Goal: Task Accomplishment & Management: Manage account settings

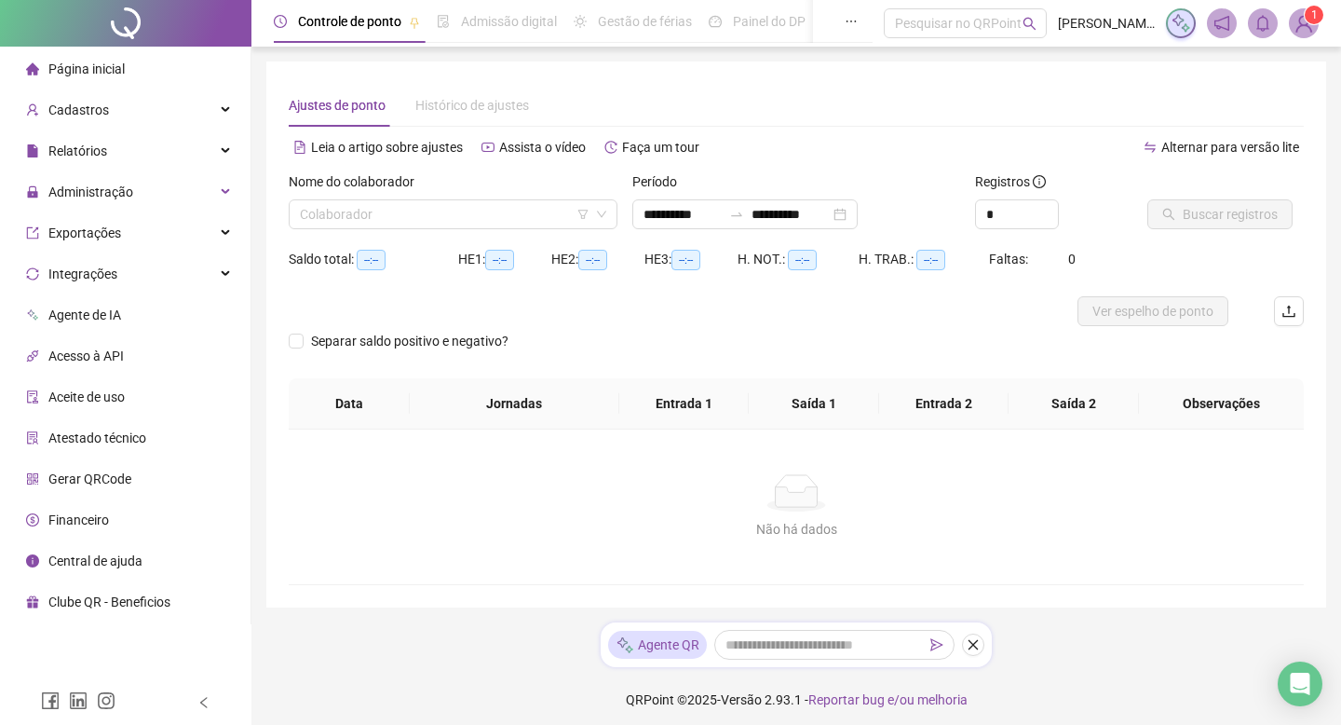
type input "**********"
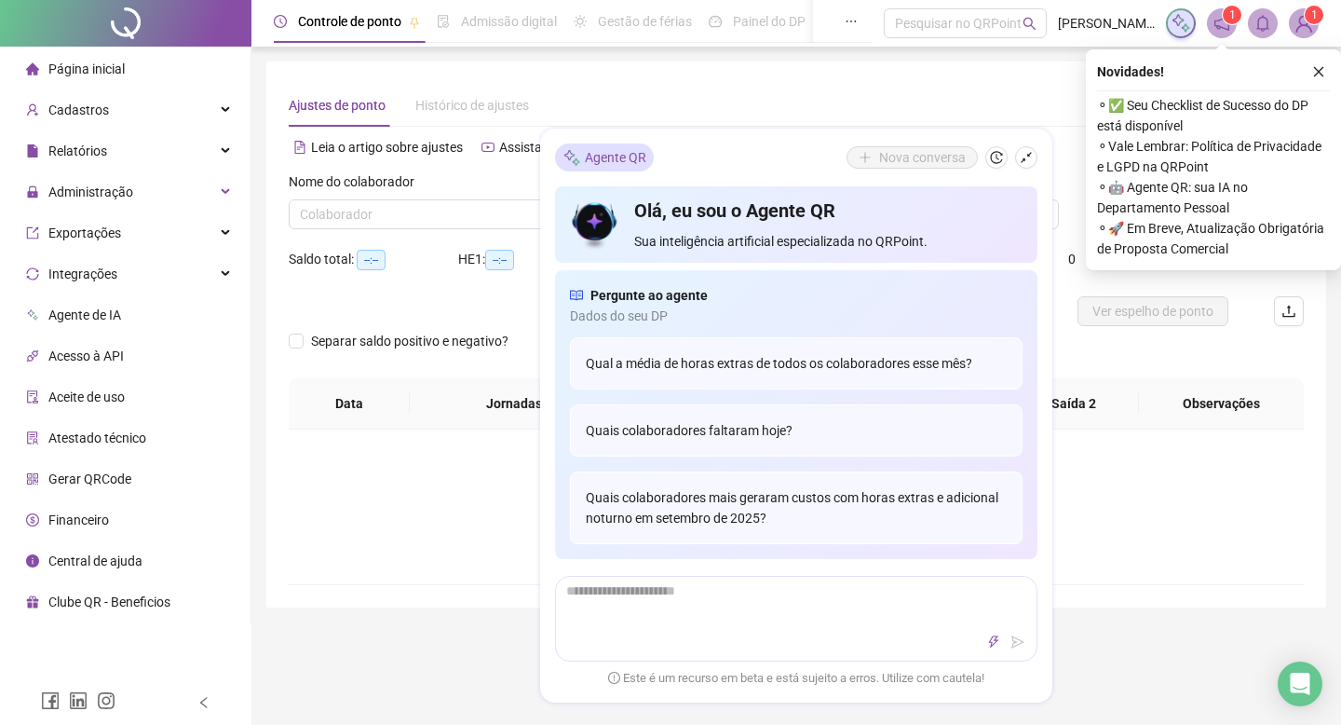
click at [358, 557] on div "Não há dados Não há dados" at bounding box center [796, 506] width 1015 height 155
click at [173, 193] on div "Administração" at bounding box center [125, 191] width 243 height 37
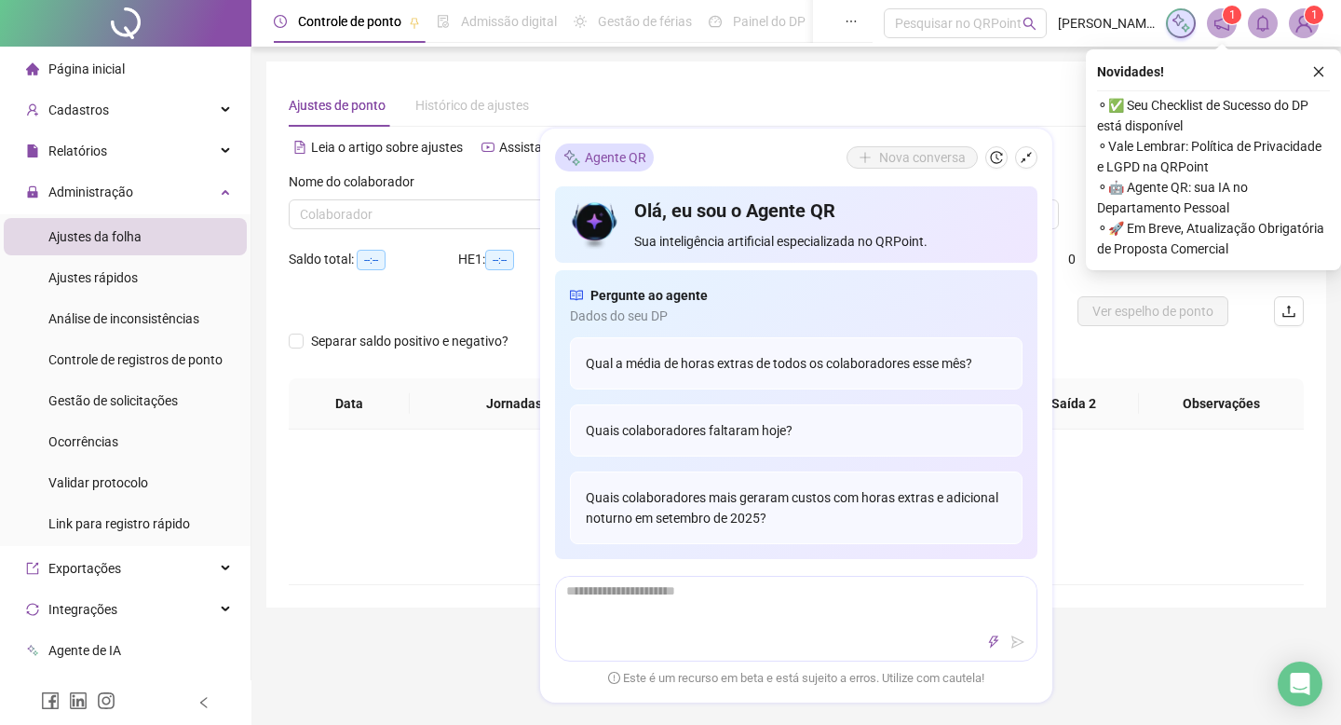
click at [144, 237] on li "Ajustes da folha" at bounding box center [125, 236] width 243 height 37
click at [142, 242] on span "Ajustes da folha" at bounding box center [94, 236] width 93 height 15
click at [784, 576] on div at bounding box center [796, 619] width 482 height 86
click at [105, 286] on div "Ajustes rápidos" at bounding box center [92, 277] width 89 height 37
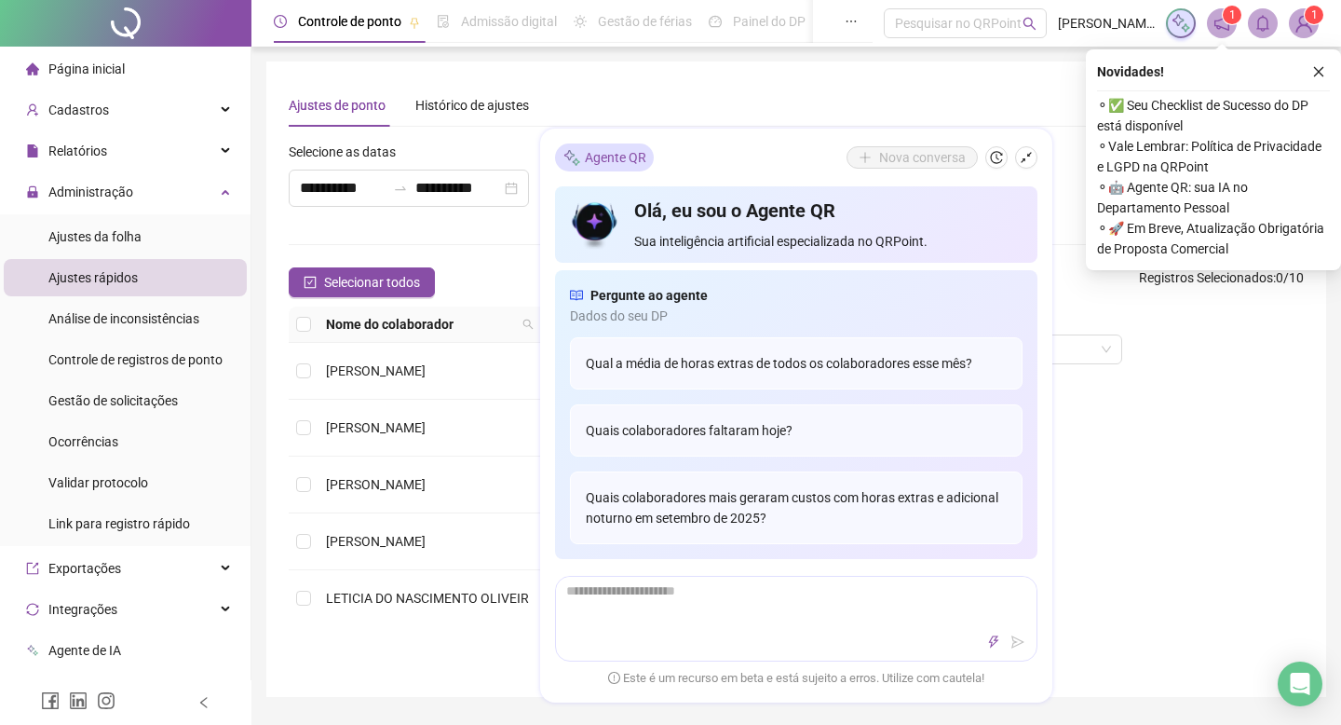
click at [118, 256] on ul "Ajustes da folha Ajustes rápidos Análise de inconsistências Controle de registr…" at bounding box center [125, 380] width 251 height 332
click at [118, 238] on span "Ajustes da folha" at bounding box center [94, 236] width 93 height 15
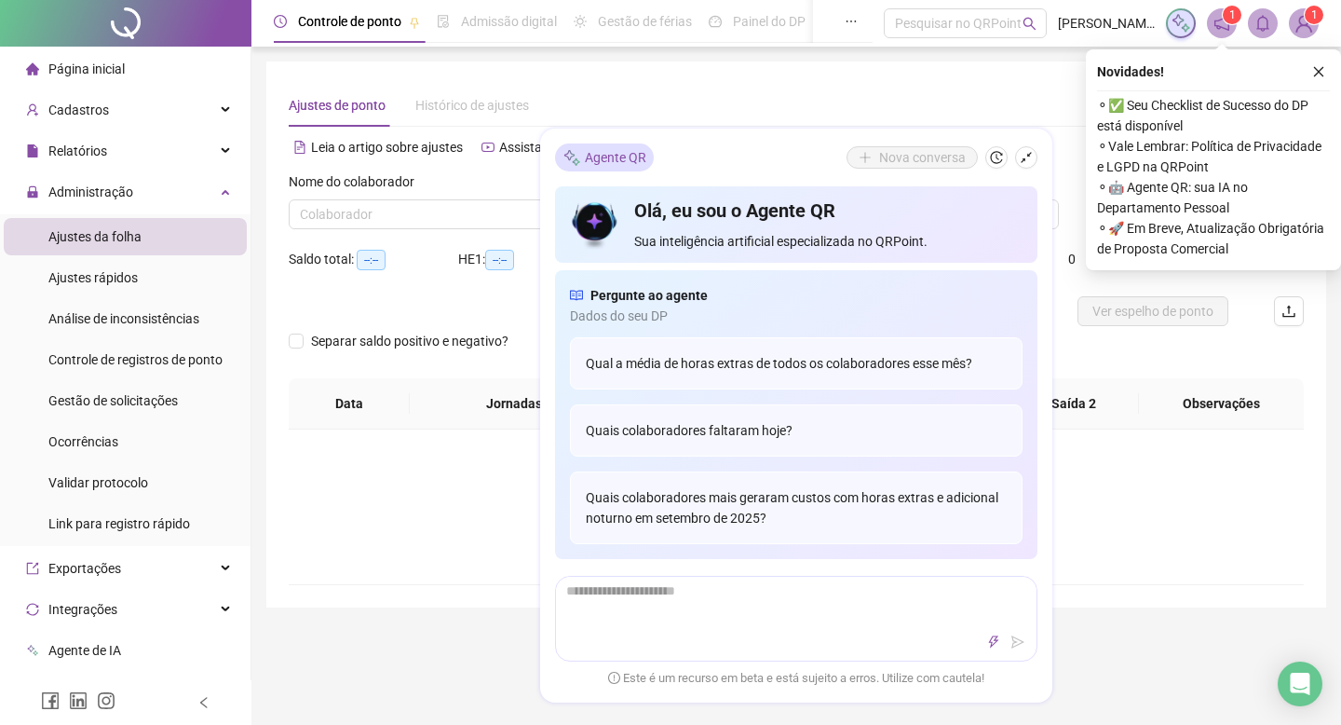
type input "**********"
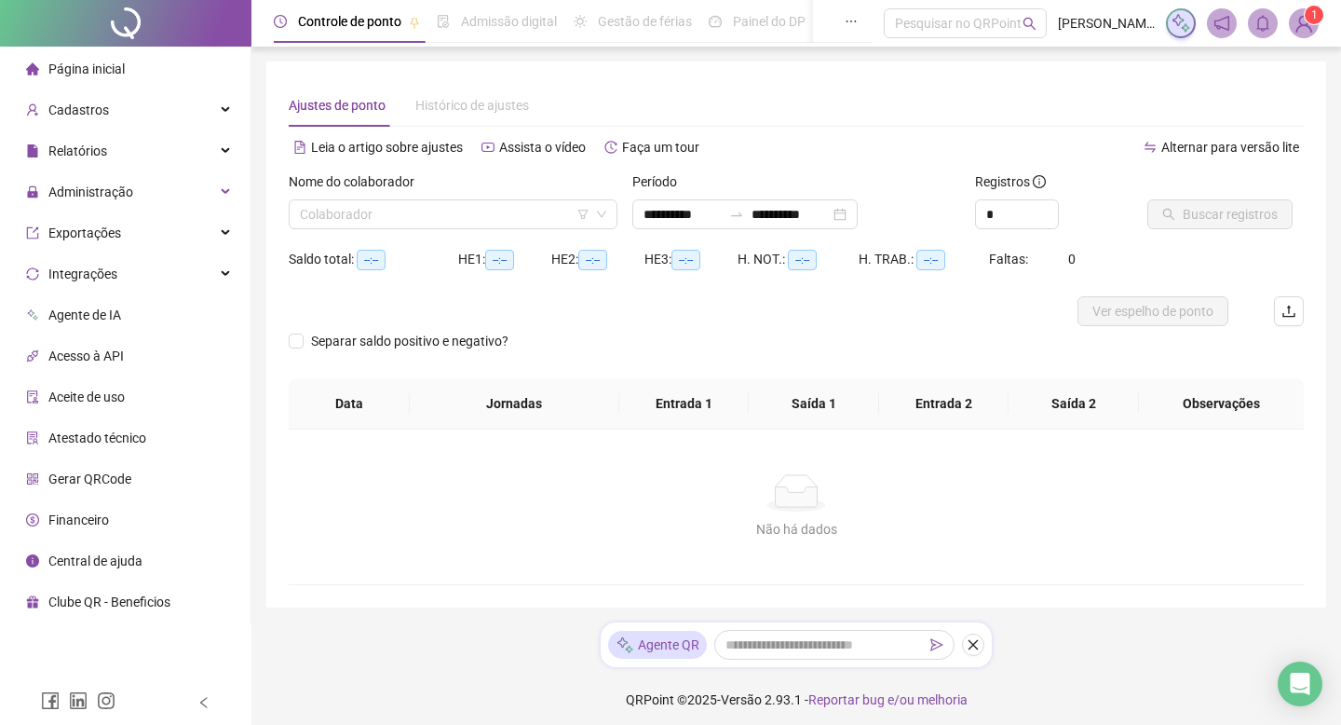
type input "**********"
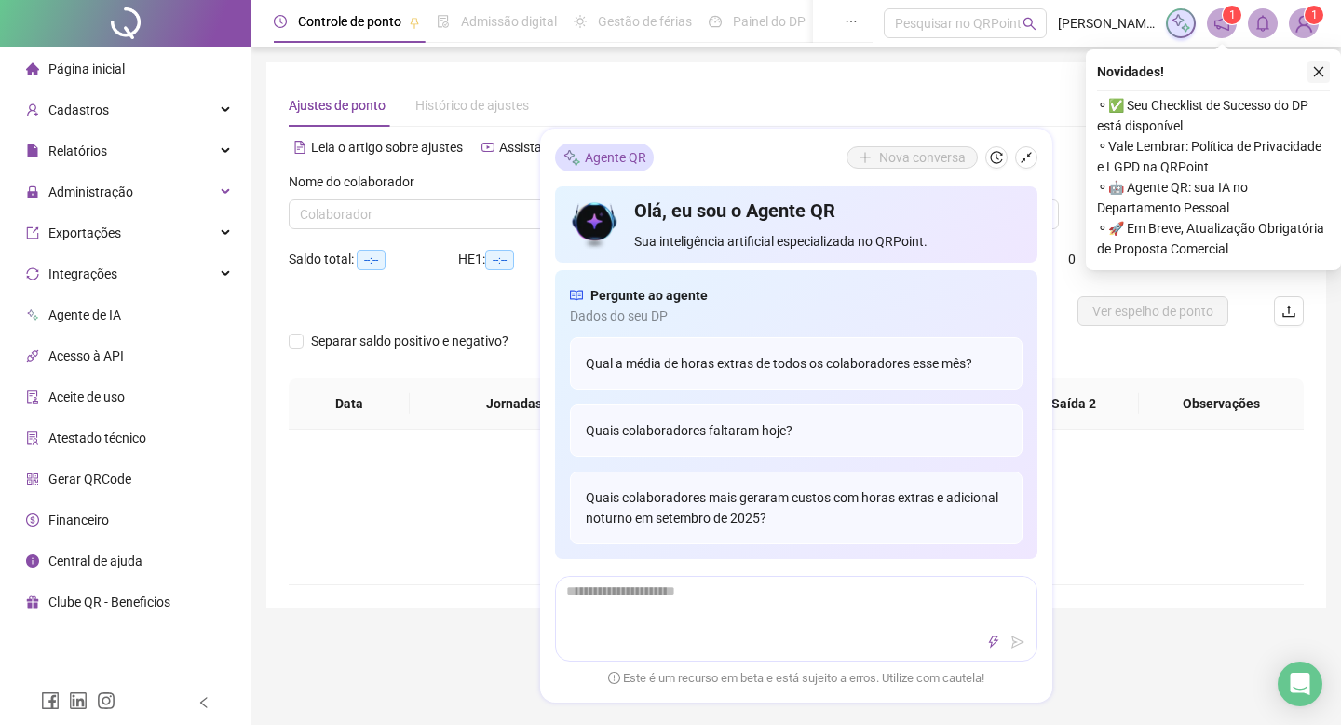
click at [1317, 75] on icon "close" at bounding box center [1318, 71] width 13 height 13
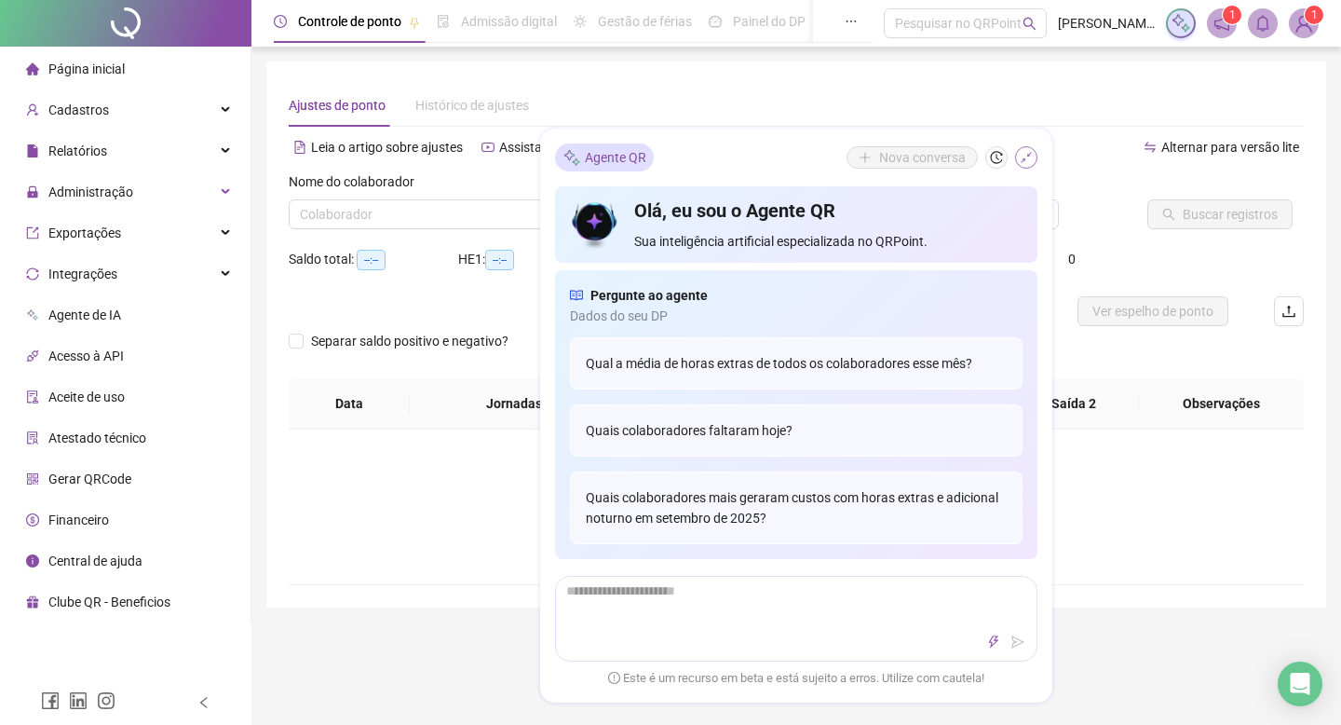
click at [1022, 159] on icon "shrink" at bounding box center [1026, 157] width 13 height 13
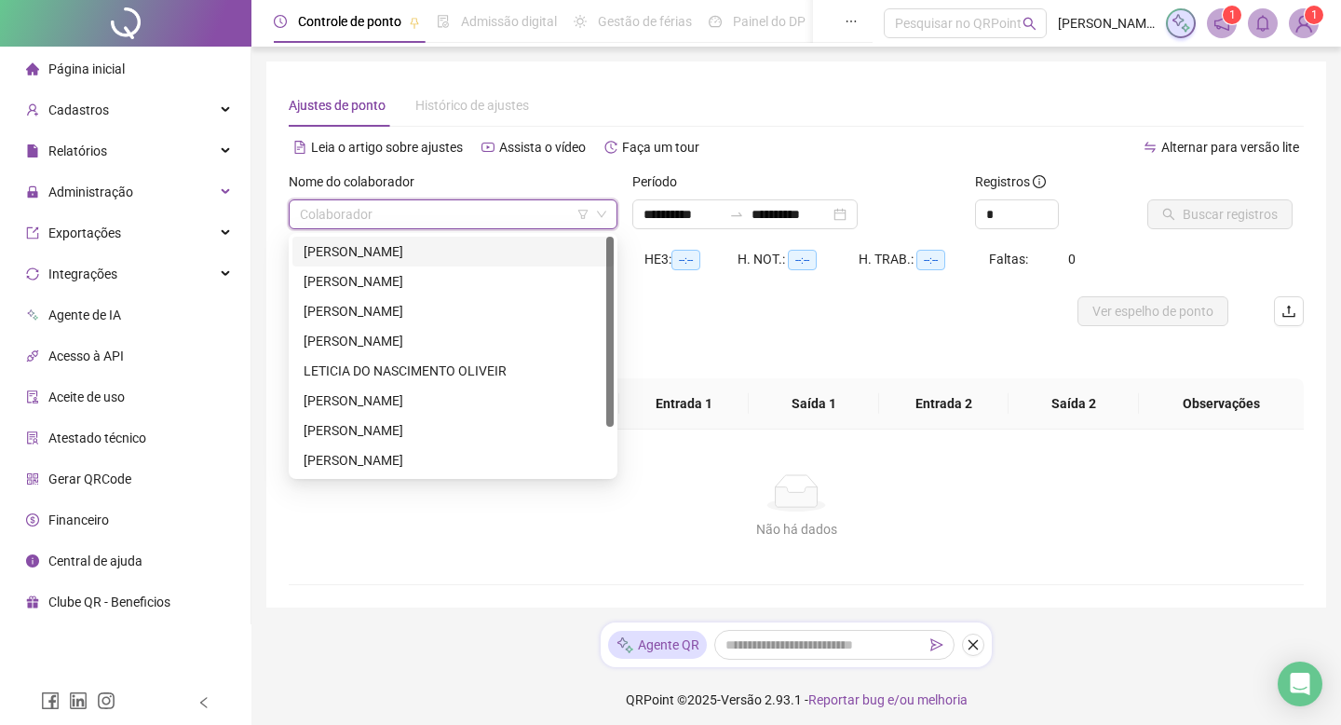
click at [495, 219] on input "search" at bounding box center [445, 214] width 290 height 28
click at [497, 345] on div "[PERSON_NAME] BOMFIM [PERSON_NAME]" at bounding box center [453, 341] width 299 height 20
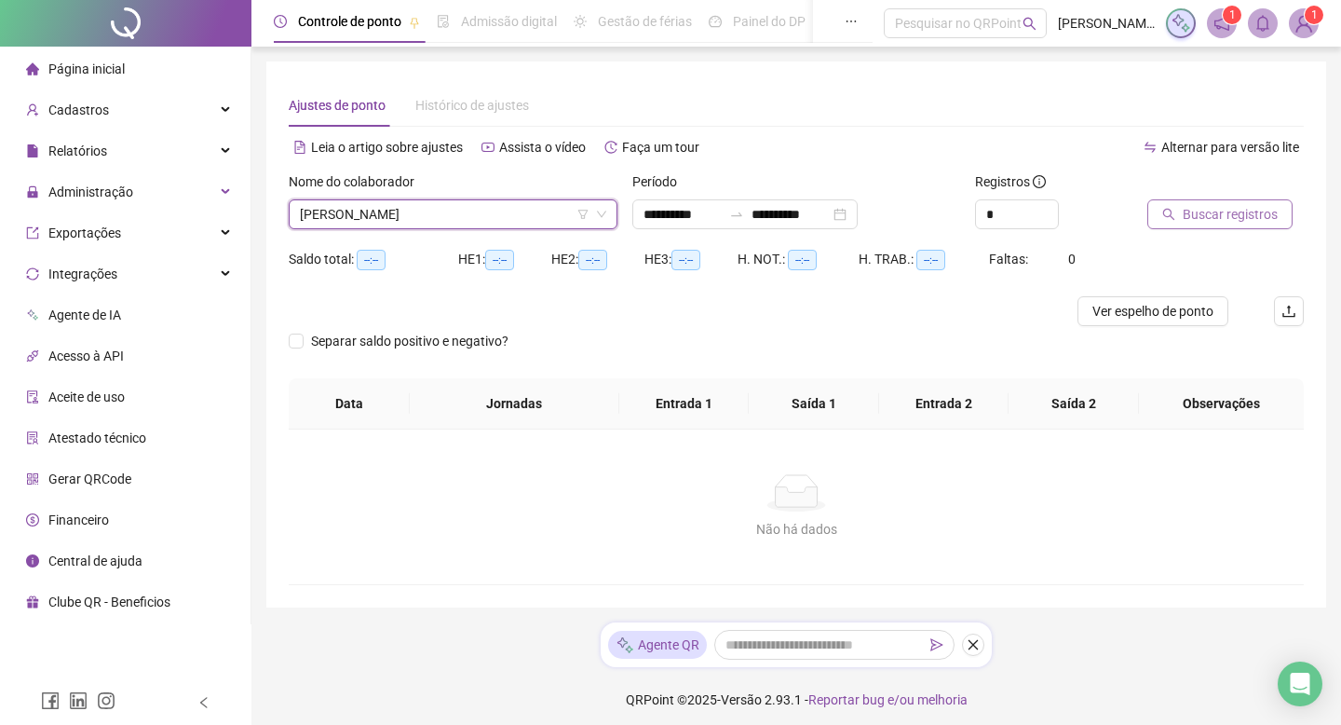
click at [1190, 207] on span "Buscar registros" at bounding box center [1230, 214] width 95 height 20
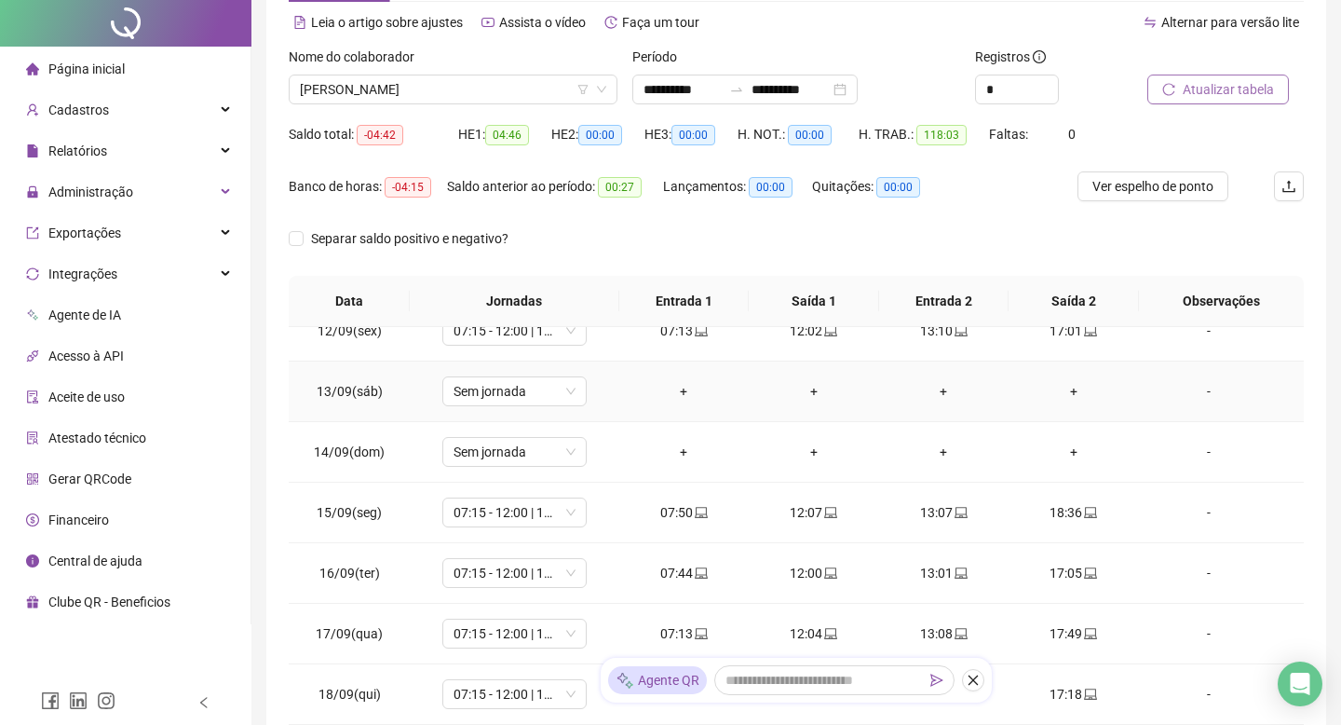
scroll to position [272, 0]
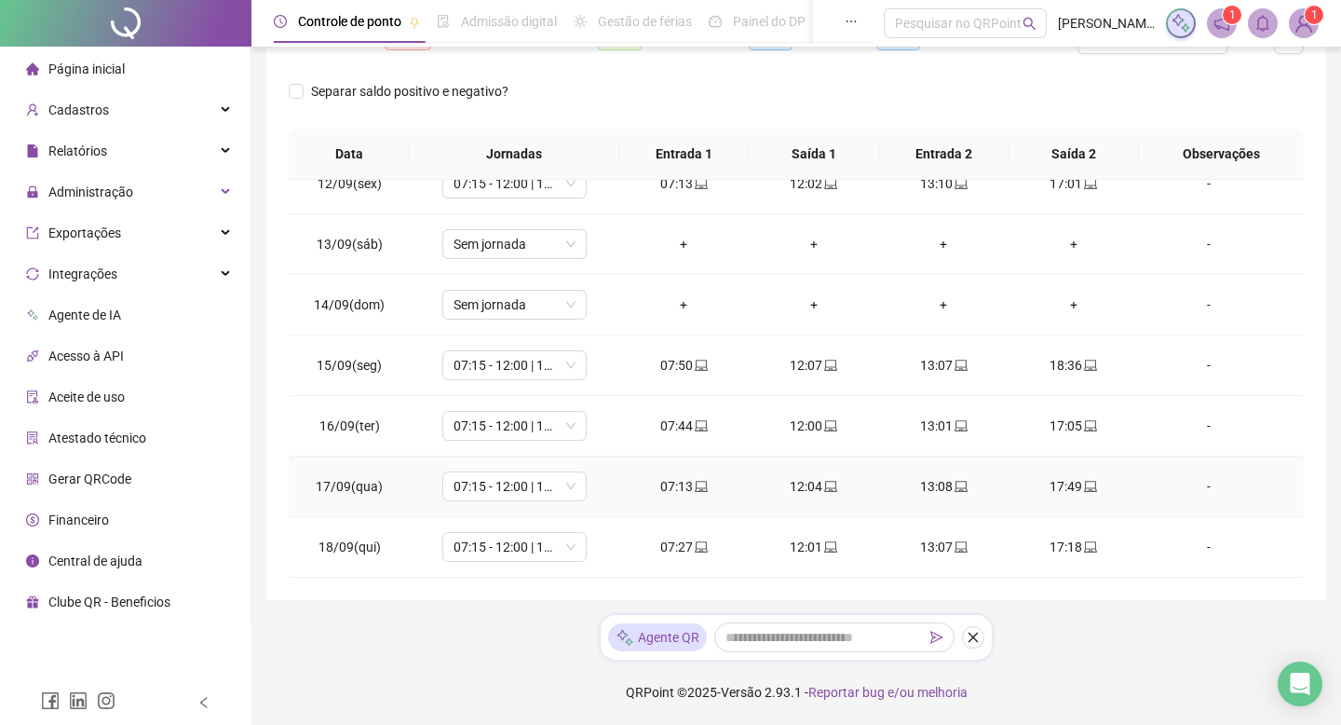
click at [1065, 486] on div "17:49" at bounding box center [1074, 486] width 101 height 20
type input "**********"
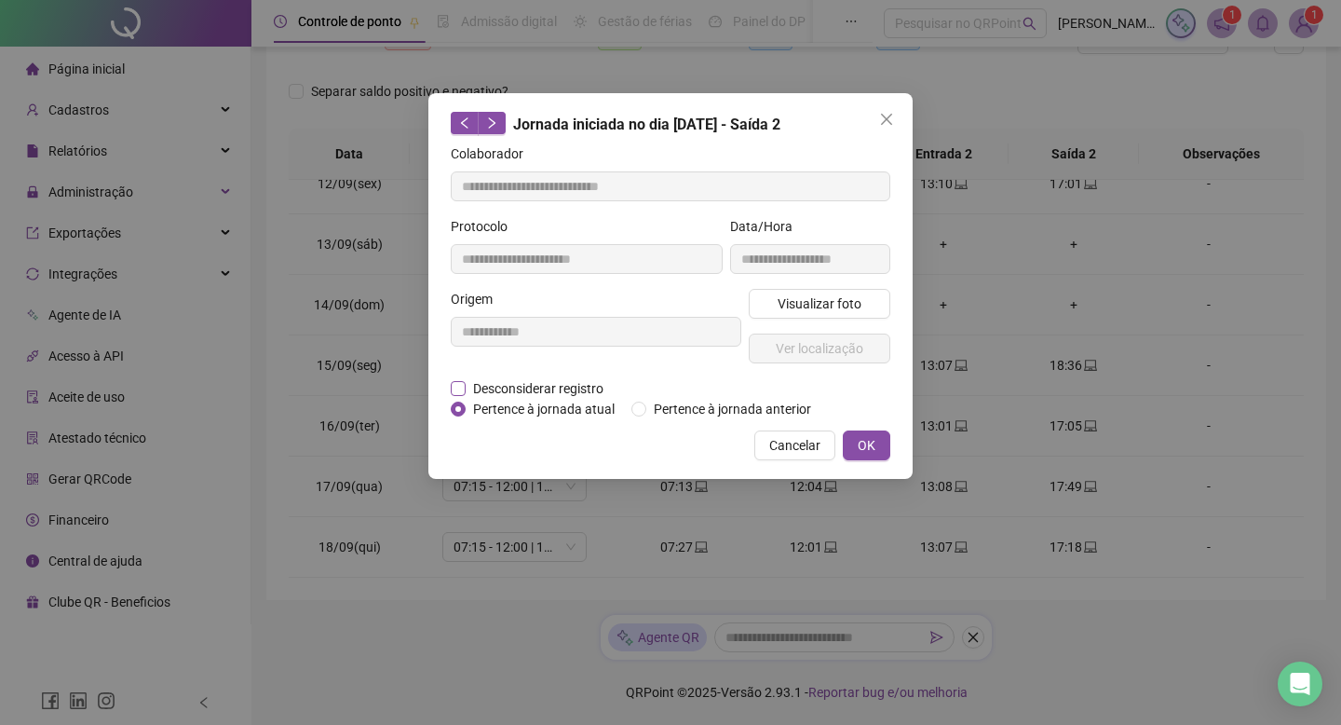
click at [579, 381] on span "Desconsiderar registro" at bounding box center [538, 388] width 145 height 20
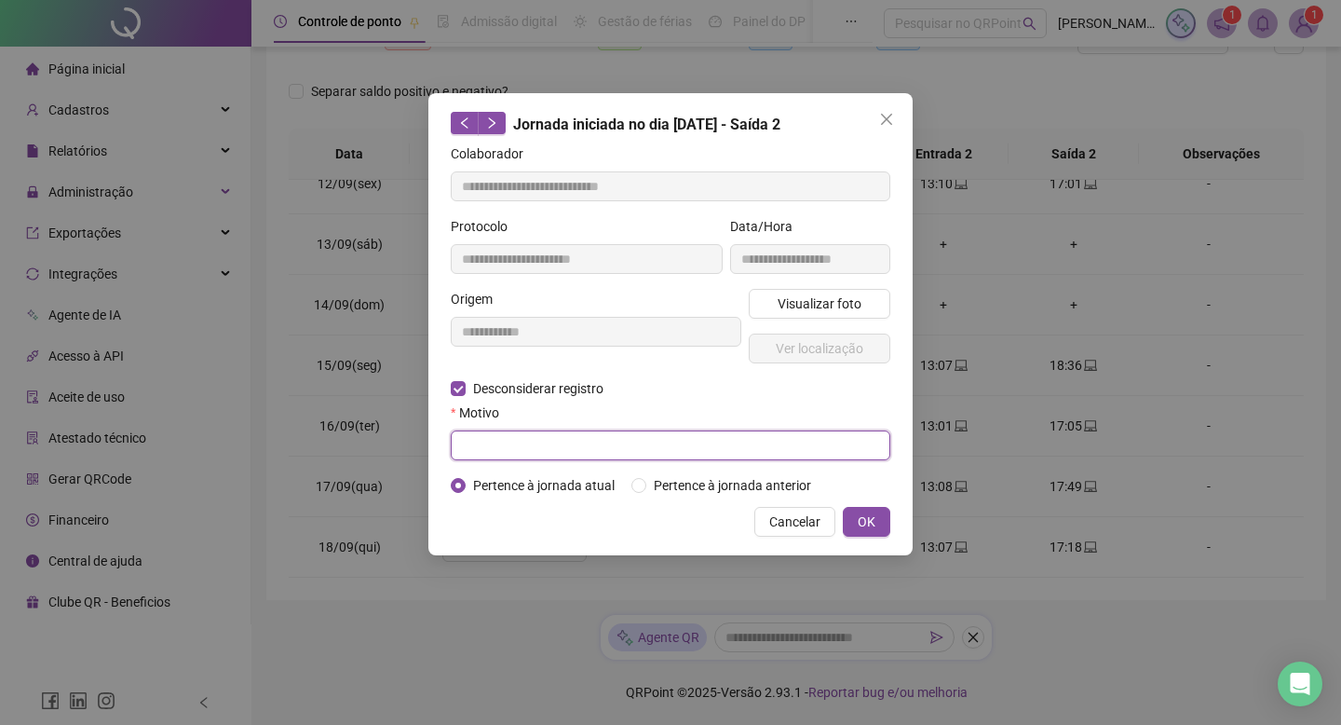
click at [833, 447] on input "text" at bounding box center [671, 445] width 440 height 30
type input "**********"
click at [870, 529] on button "OK" at bounding box center [866, 522] width 47 height 30
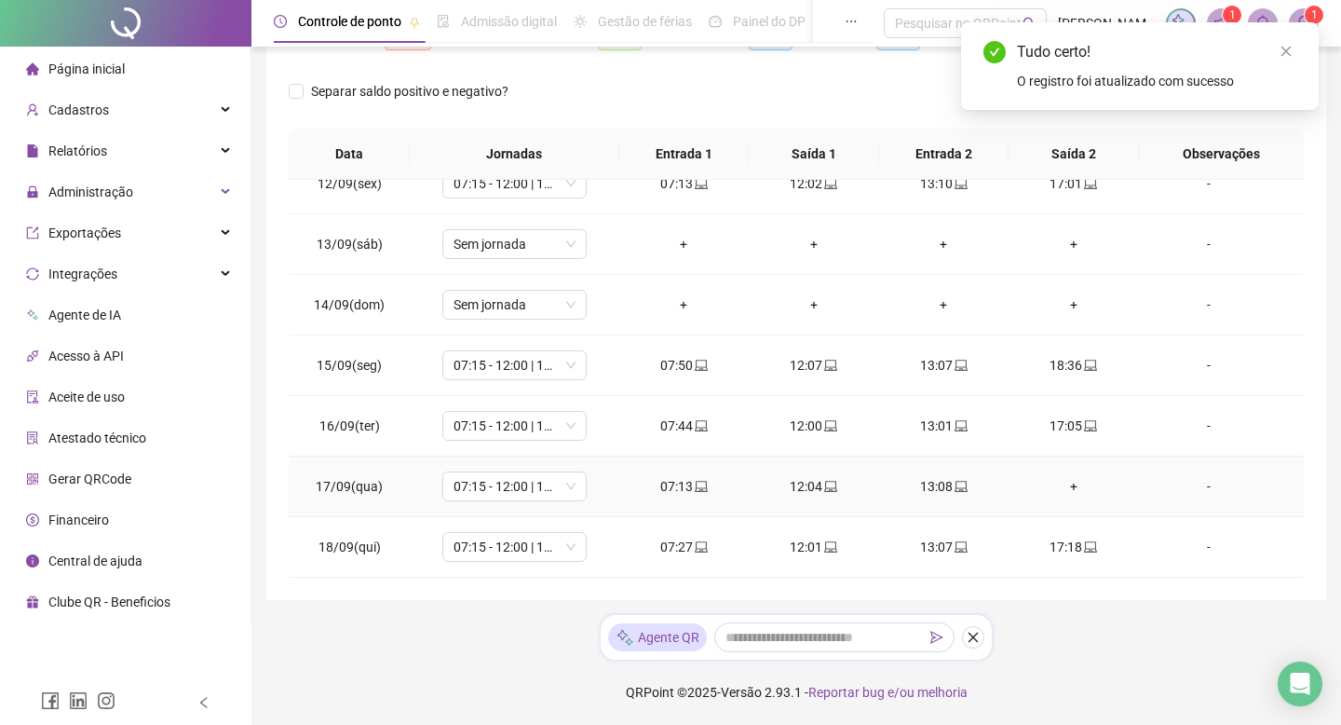
click at [1070, 484] on div "+" at bounding box center [1074, 486] width 101 height 20
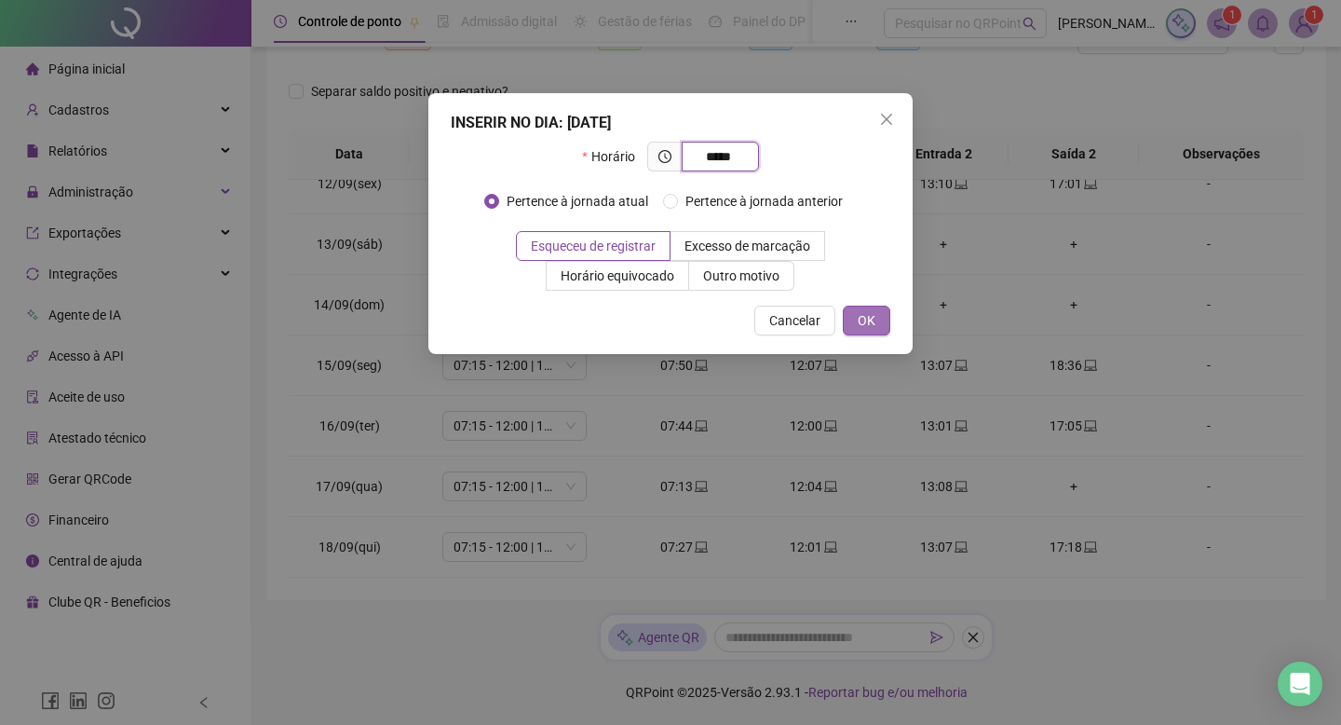
type input "*****"
click at [867, 320] on span "OK" at bounding box center [867, 320] width 18 height 20
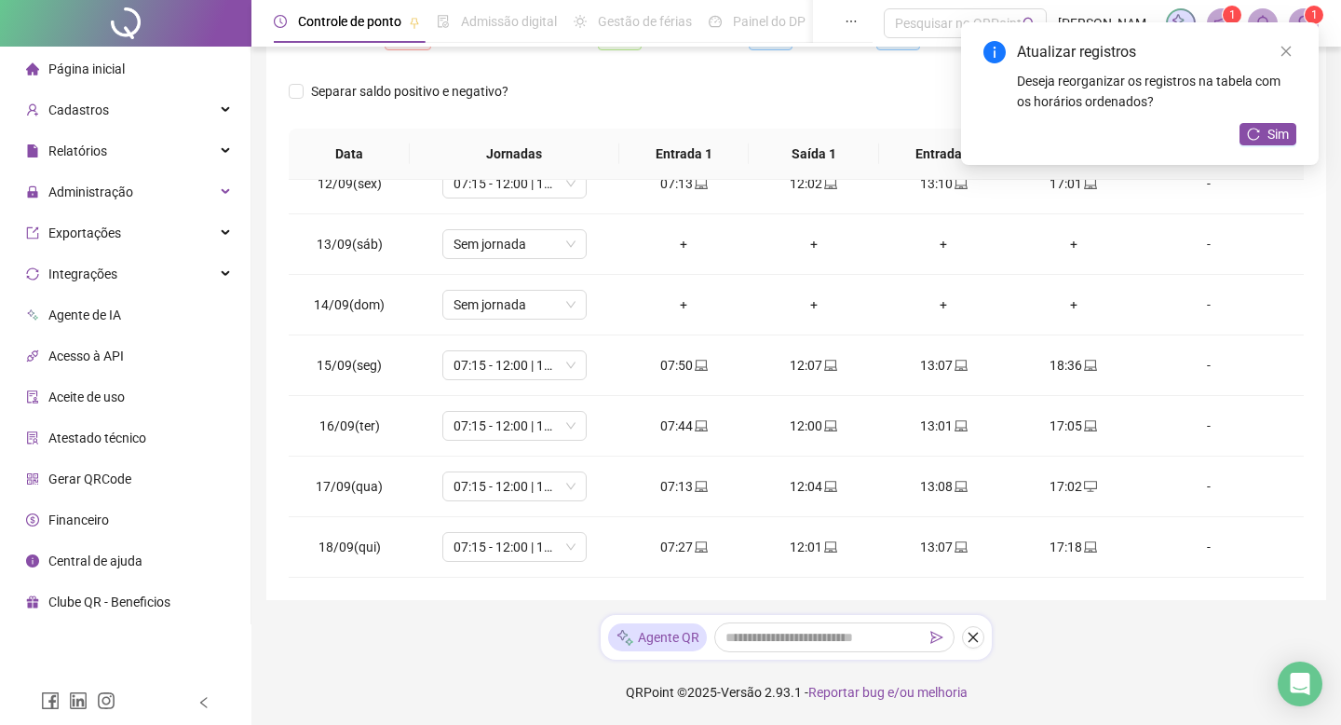
click at [1340, 296] on div "**********" at bounding box center [796, 226] width 1090 height 997
click at [1282, 53] on icon "close" at bounding box center [1286, 51] width 13 height 13
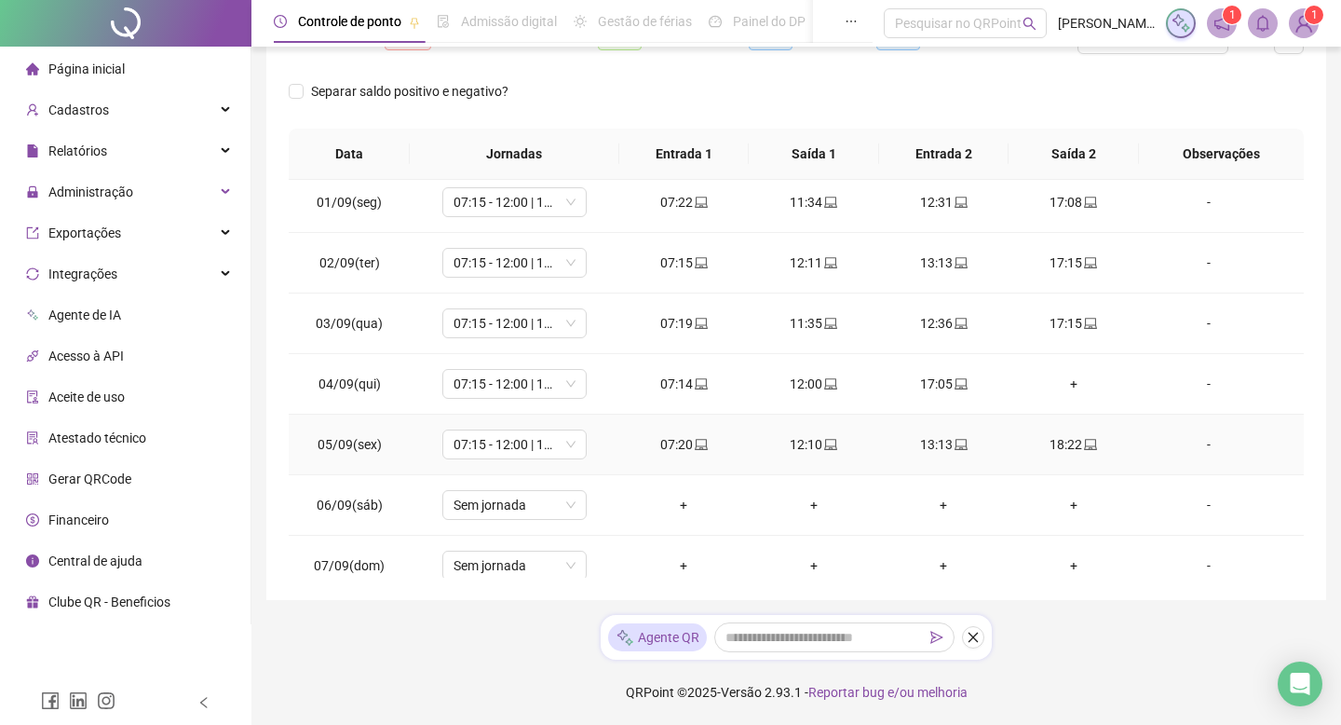
scroll to position [0, 0]
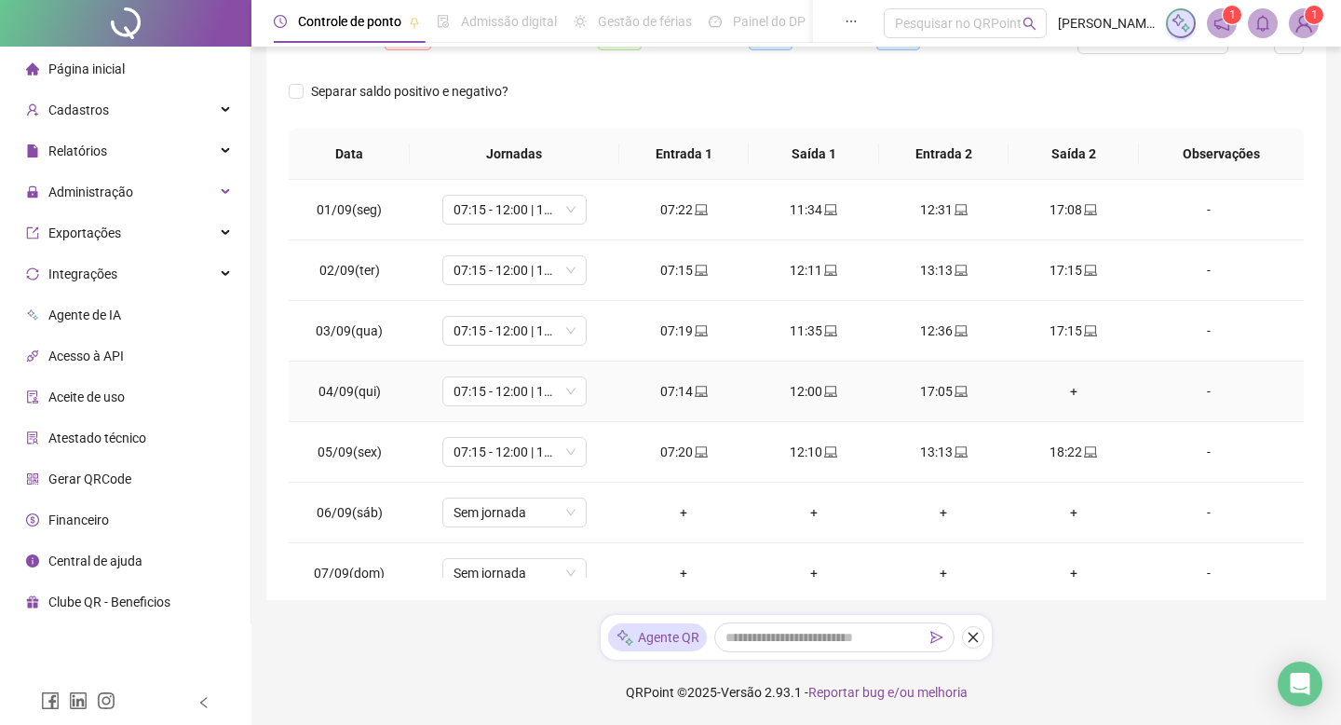
click at [1077, 393] on div "+" at bounding box center [1074, 391] width 101 height 20
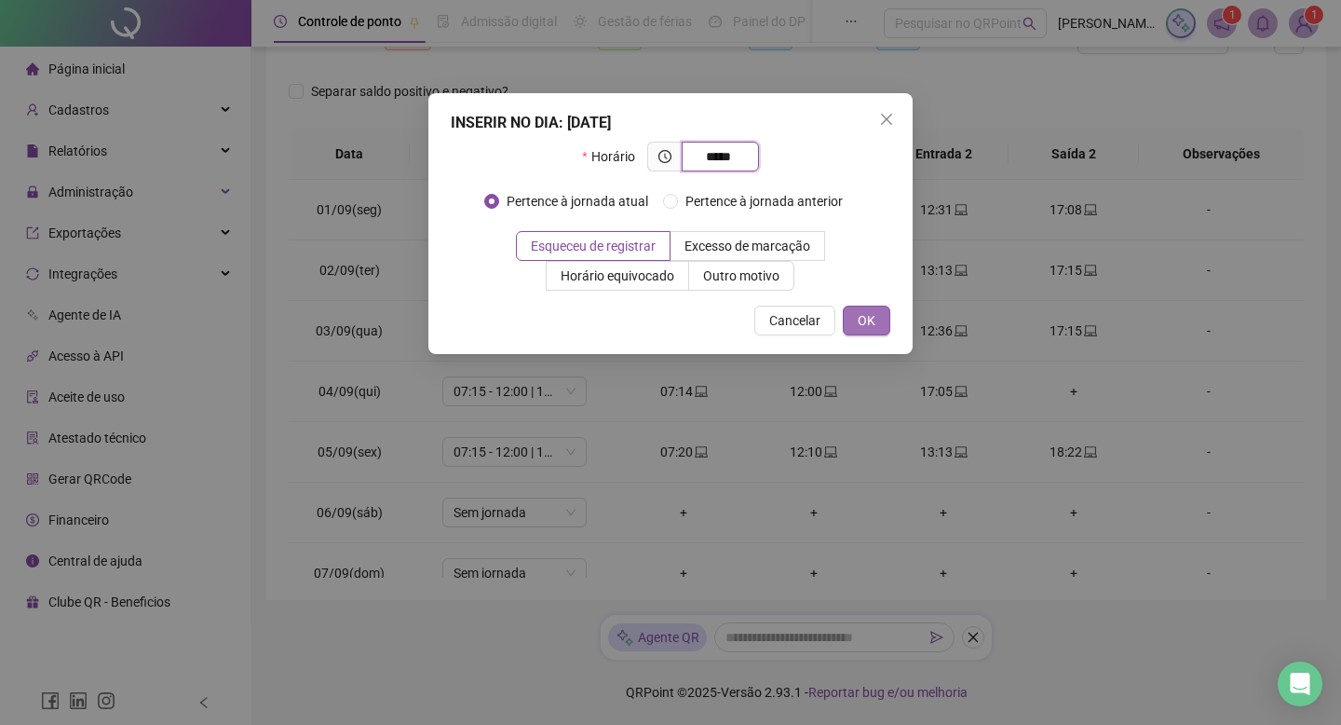
type input "*****"
click at [866, 322] on span "OK" at bounding box center [867, 320] width 18 height 20
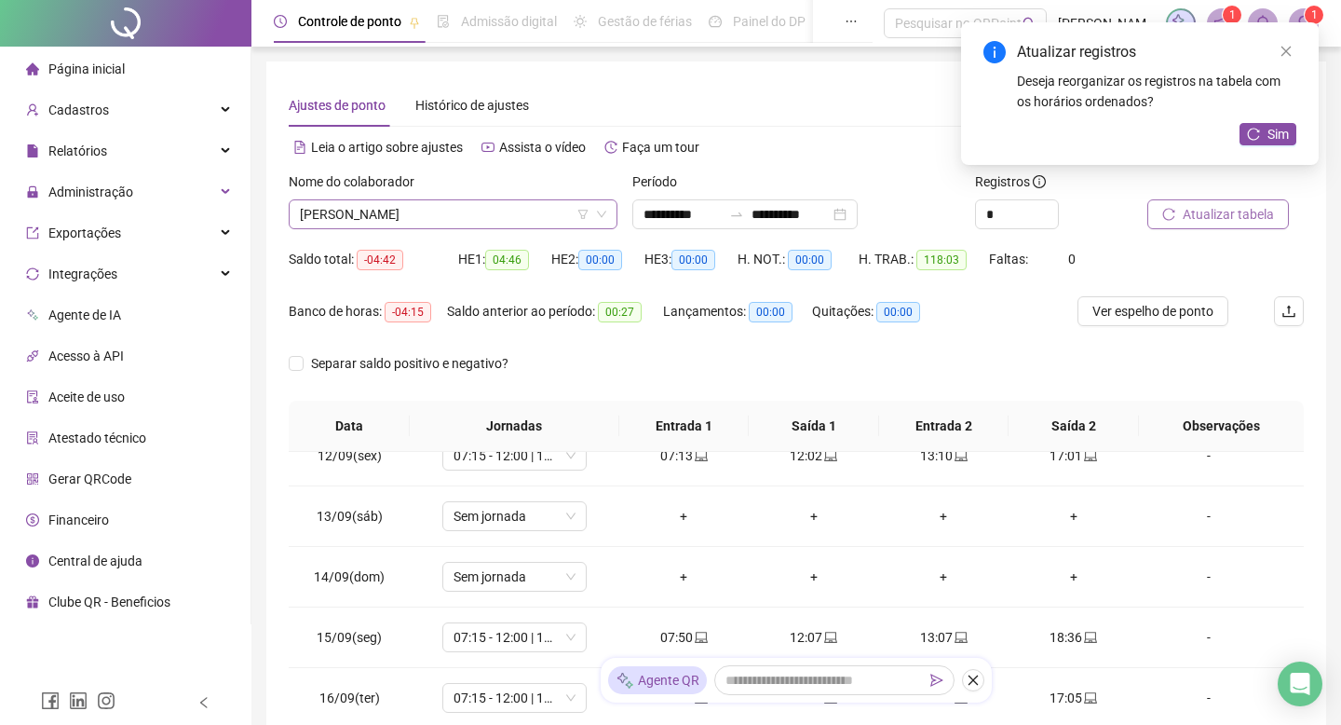
click at [452, 208] on span "[PERSON_NAME] BOMFIM [PERSON_NAME]" at bounding box center [453, 214] width 306 height 28
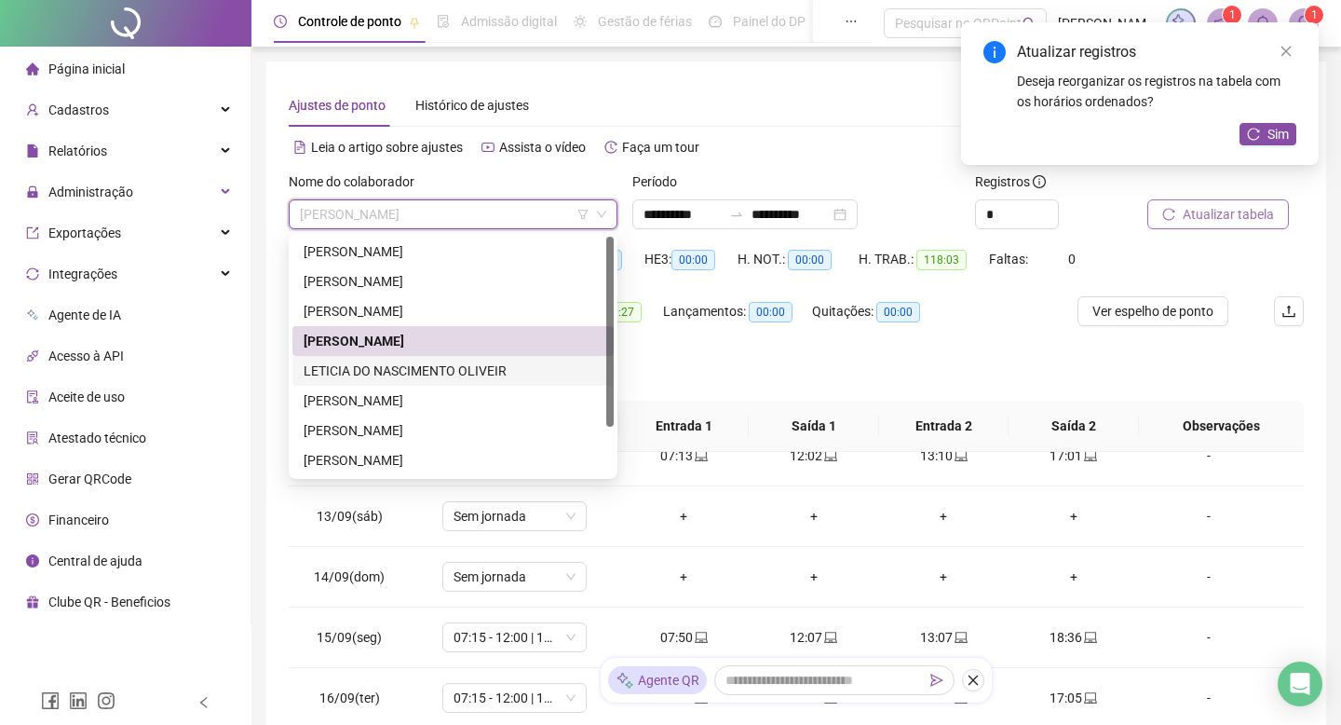
click at [451, 377] on div "LETICIA DO NASCIMENTO OLIVEIR" at bounding box center [453, 370] width 299 height 20
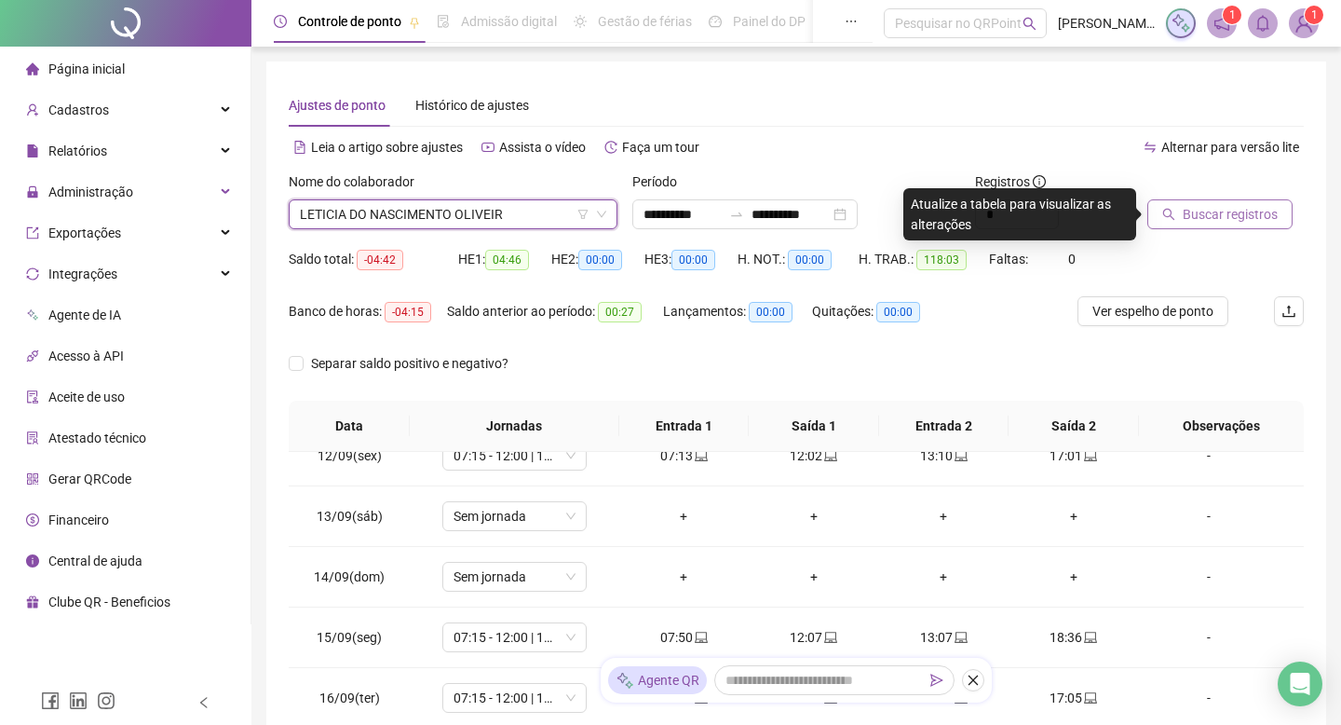
click at [1201, 217] on span "Buscar registros" at bounding box center [1230, 214] width 95 height 20
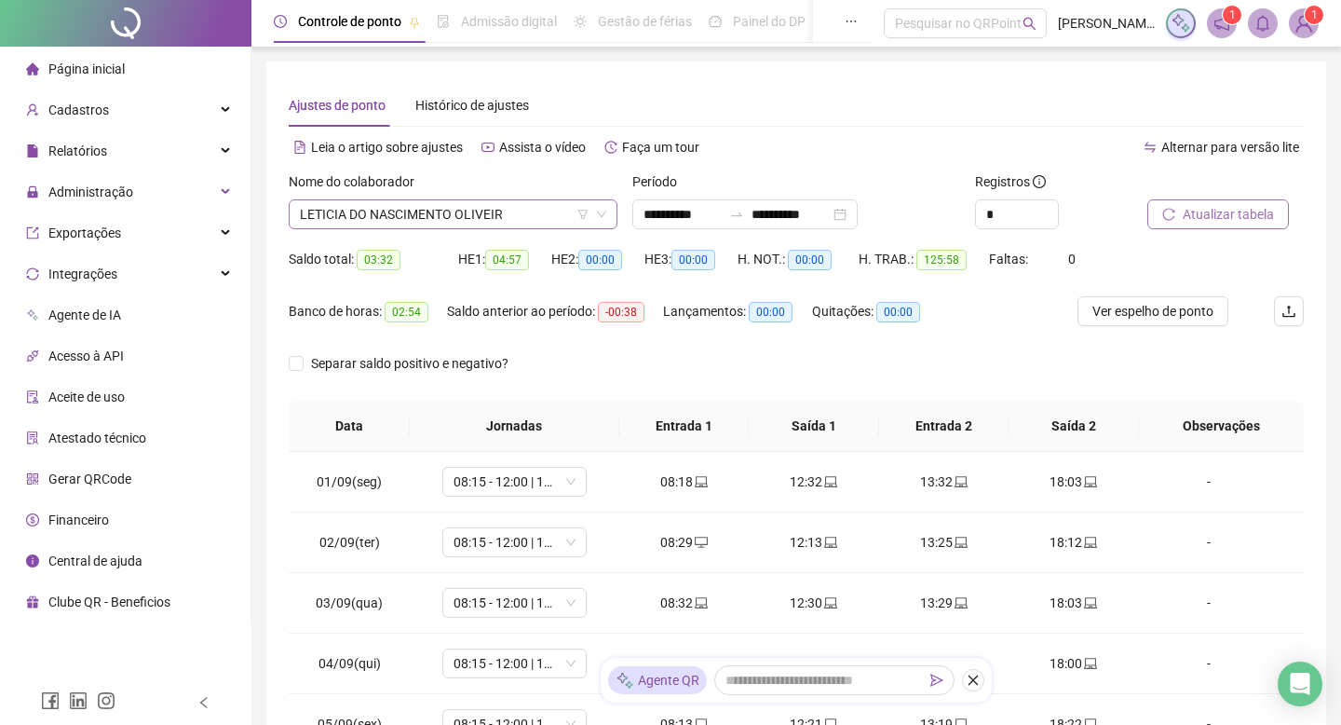
click at [455, 211] on span "LETICIA DO NASCIMENTO OLIVEIR" at bounding box center [453, 214] width 306 height 28
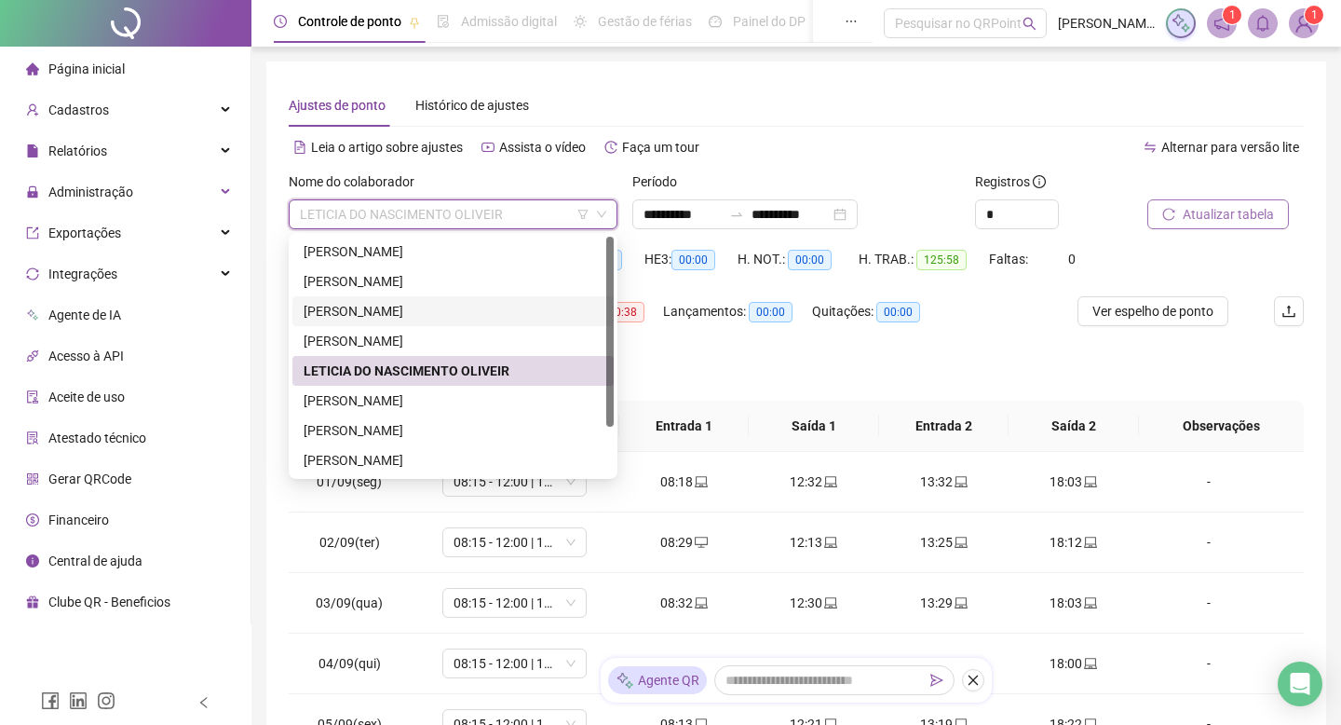
click at [443, 310] on div "[PERSON_NAME] VALDUGA [PERSON_NAME]" at bounding box center [453, 311] width 299 height 20
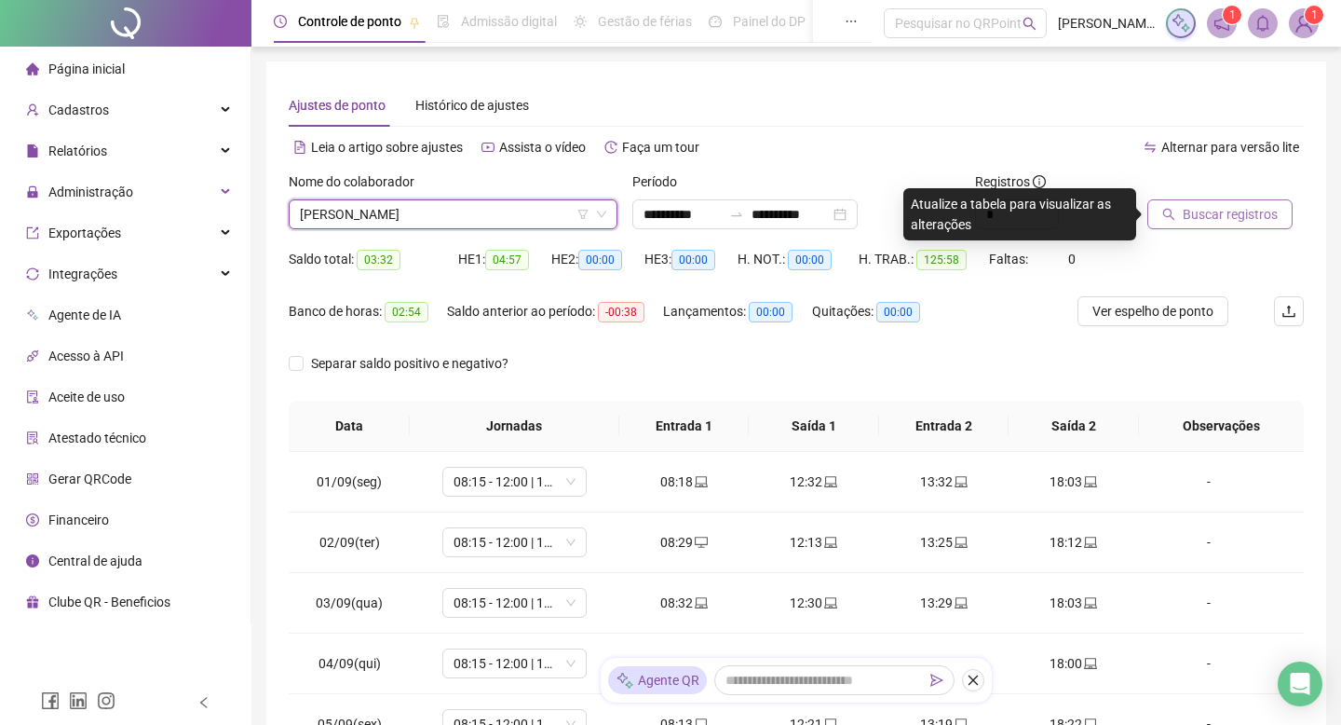
click at [1209, 207] on span "Buscar registros" at bounding box center [1230, 214] width 95 height 20
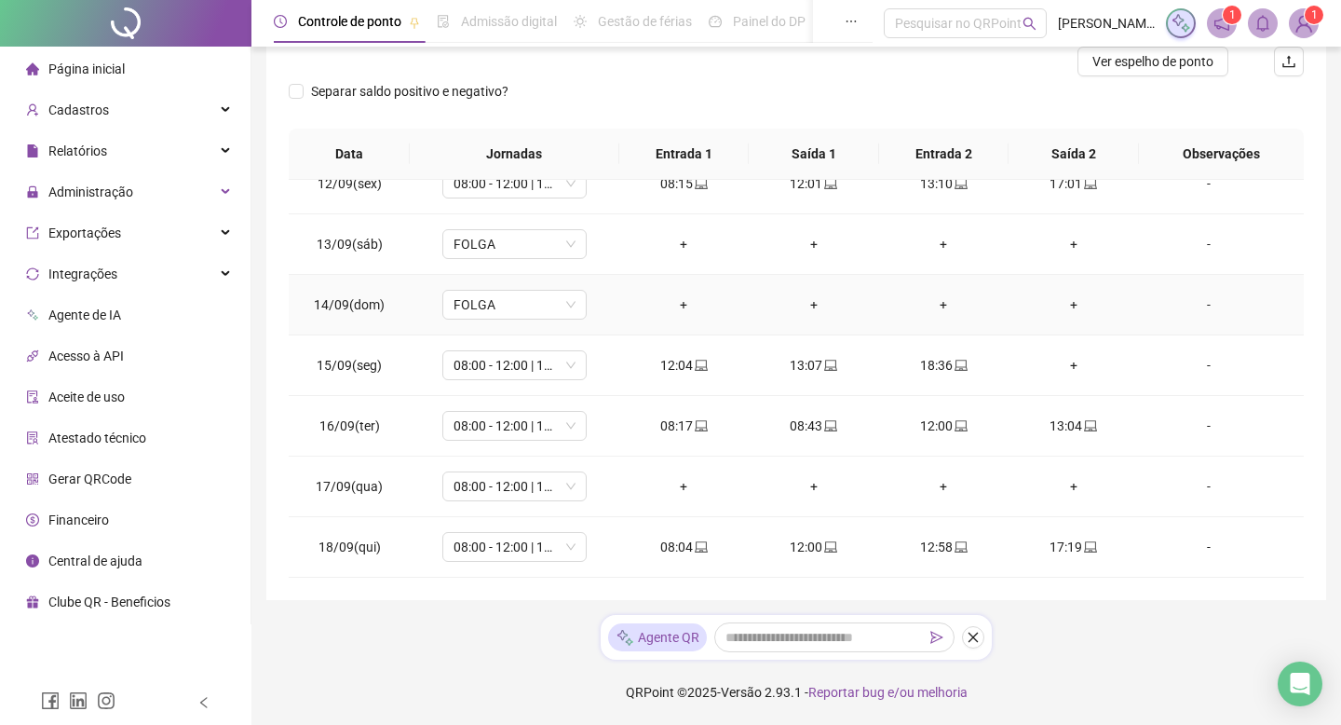
scroll to position [249, 0]
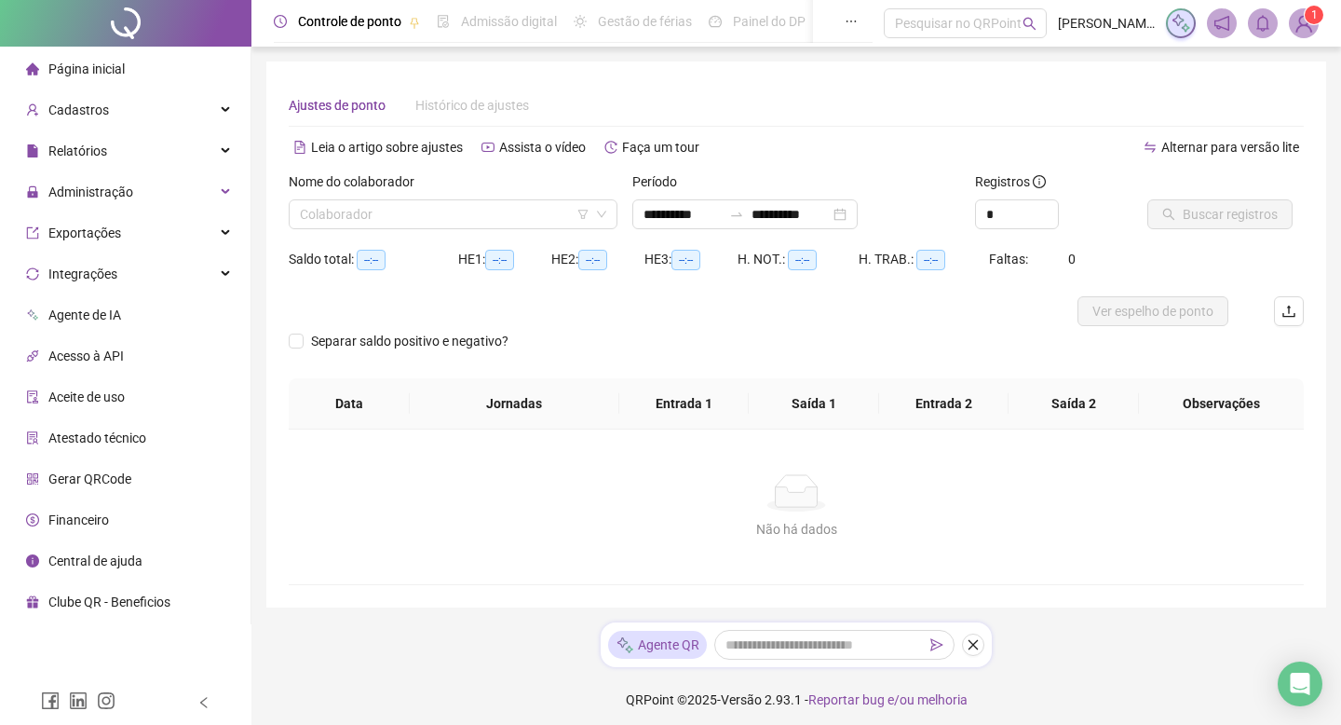
type input "**********"
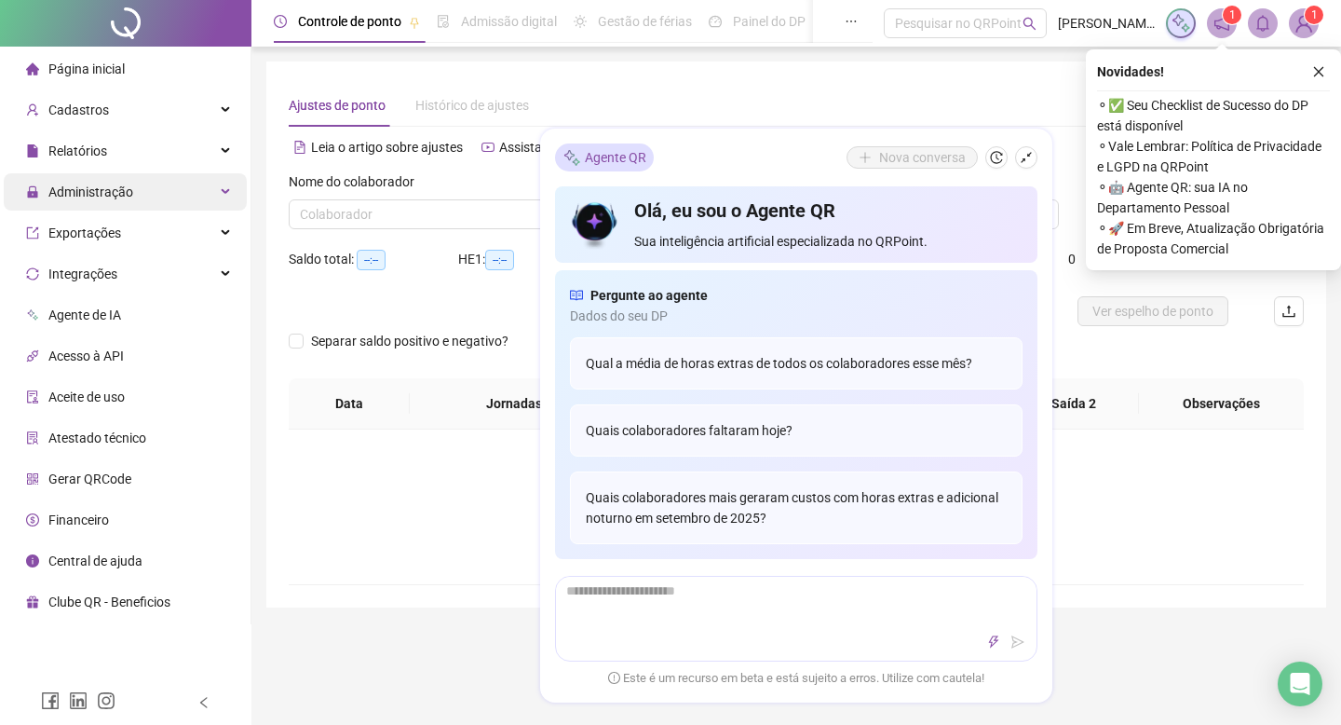
click at [156, 205] on div "Administração" at bounding box center [125, 191] width 243 height 37
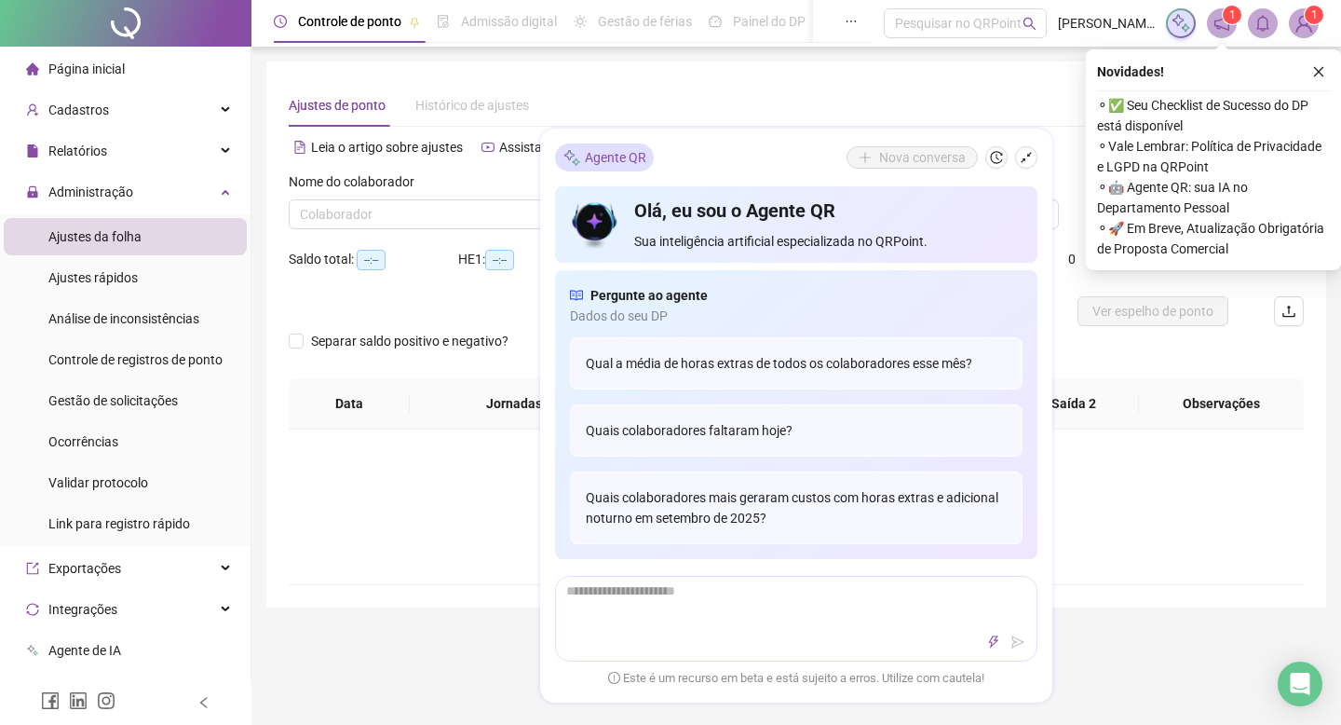
click at [157, 238] on li "Ajustes da folha" at bounding box center [125, 236] width 243 height 37
click at [1033, 149] on button "button" at bounding box center [1026, 157] width 22 height 22
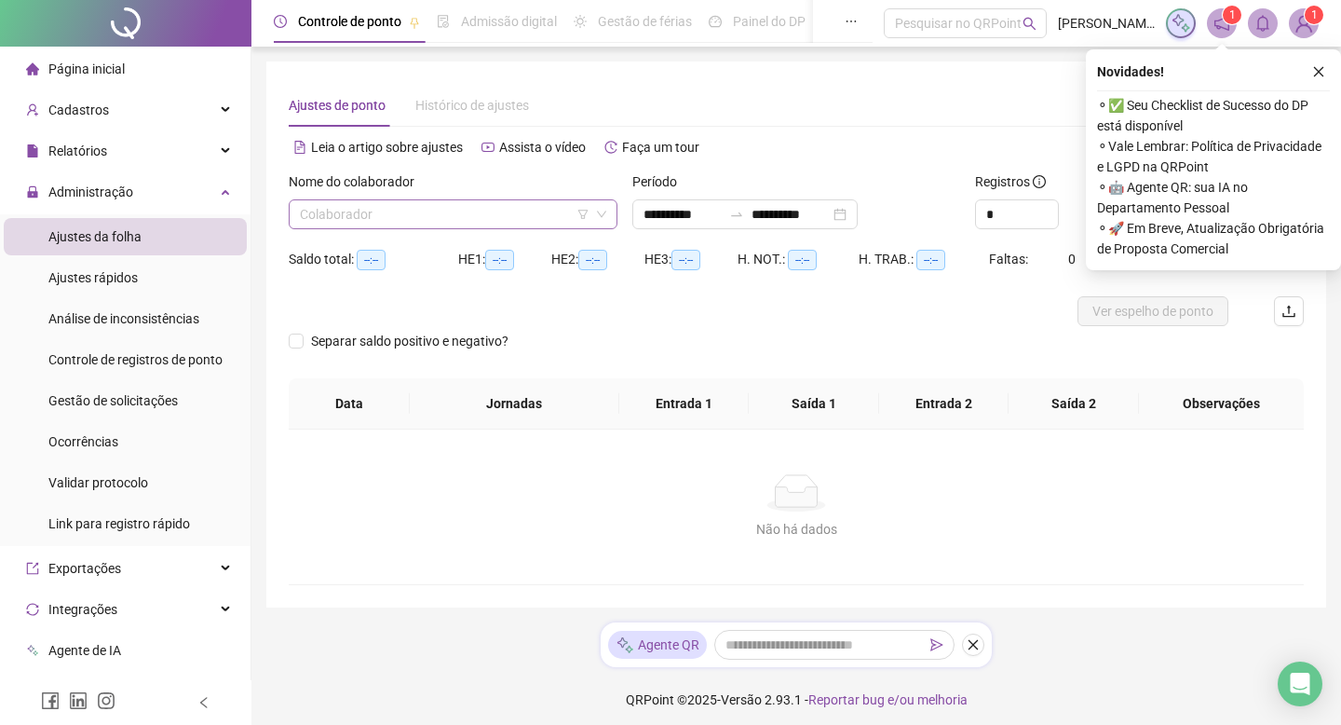
click at [495, 215] on input "search" at bounding box center [445, 214] width 290 height 28
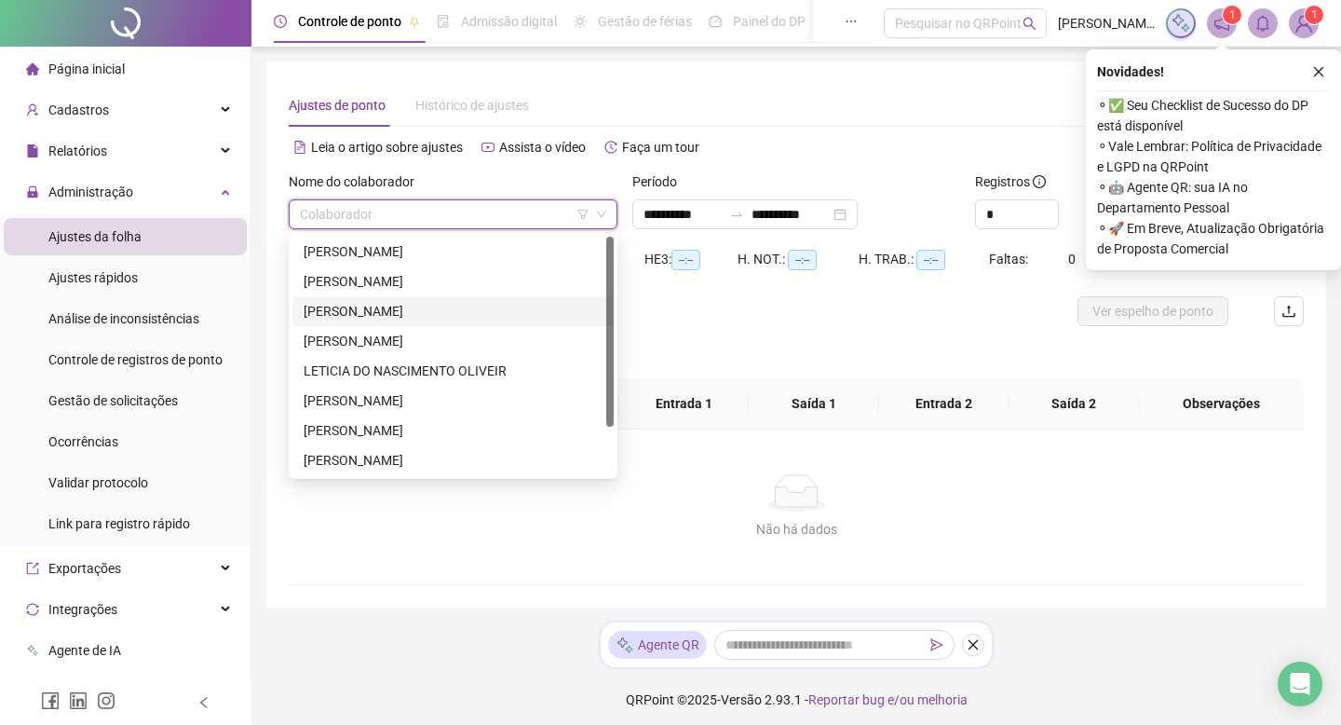
click at [490, 316] on div "[PERSON_NAME] VALDUGA [PERSON_NAME]" at bounding box center [453, 311] width 299 height 20
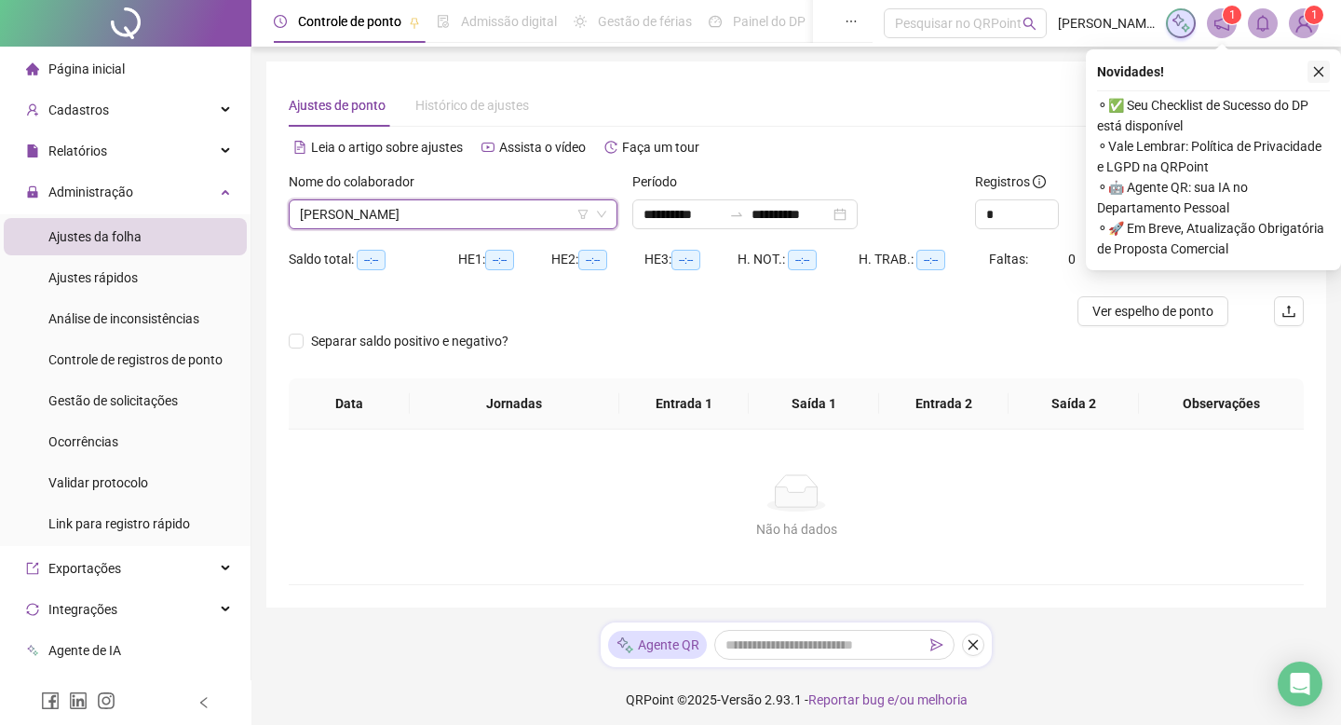
click at [1322, 70] on icon "close" at bounding box center [1318, 71] width 13 height 13
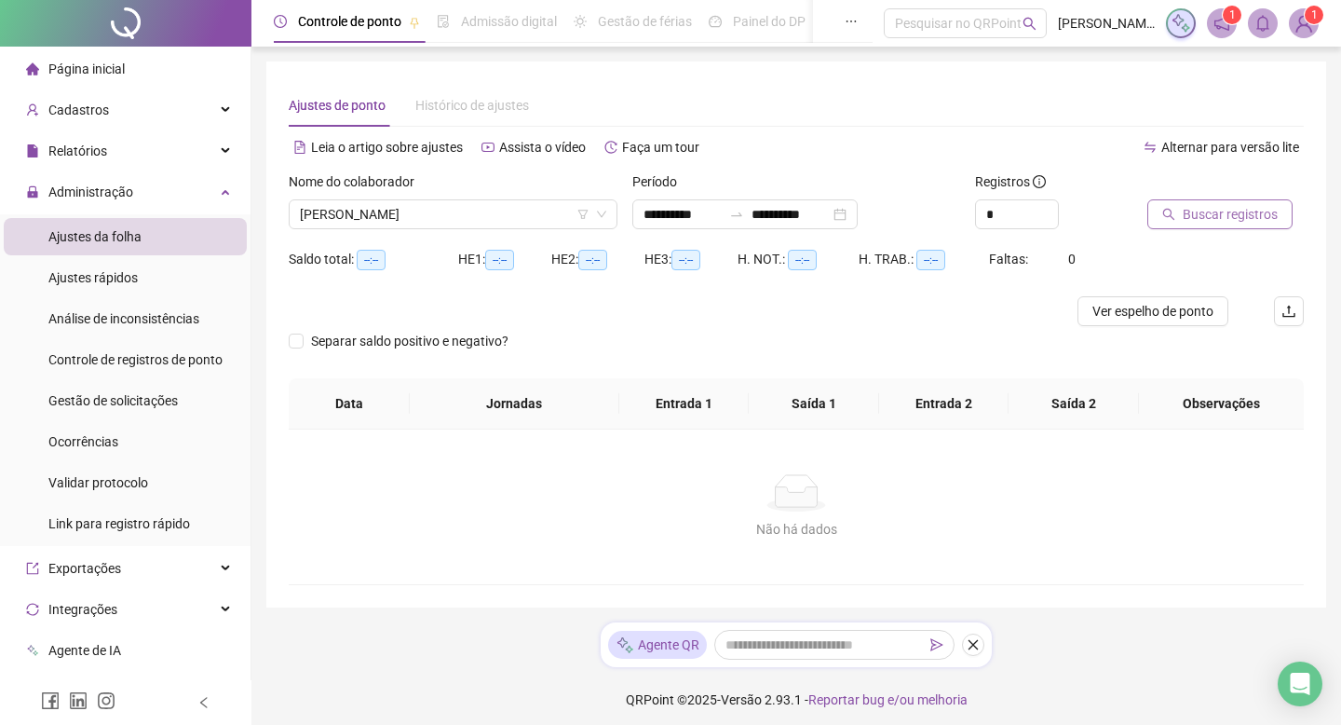
click at [1241, 206] on span "Buscar registros" at bounding box center [1230, 214] width 95 height 20
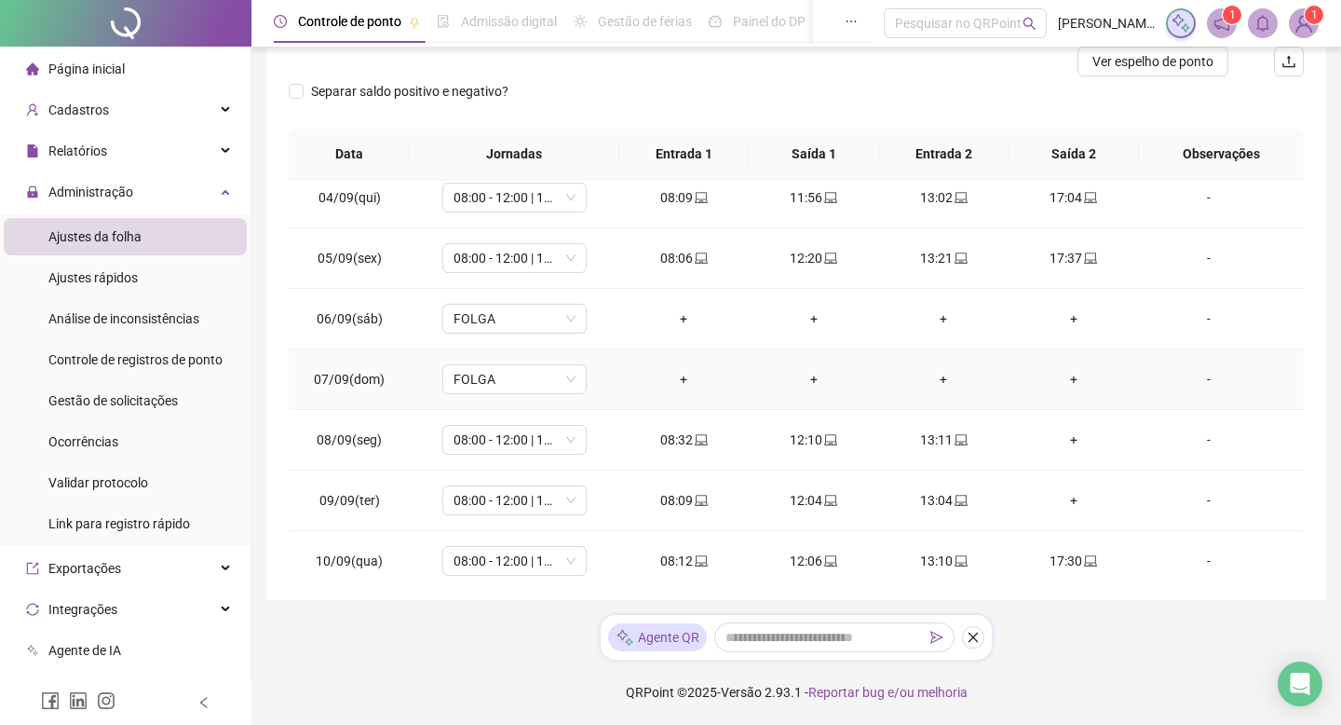
scroll to position [692, 0]
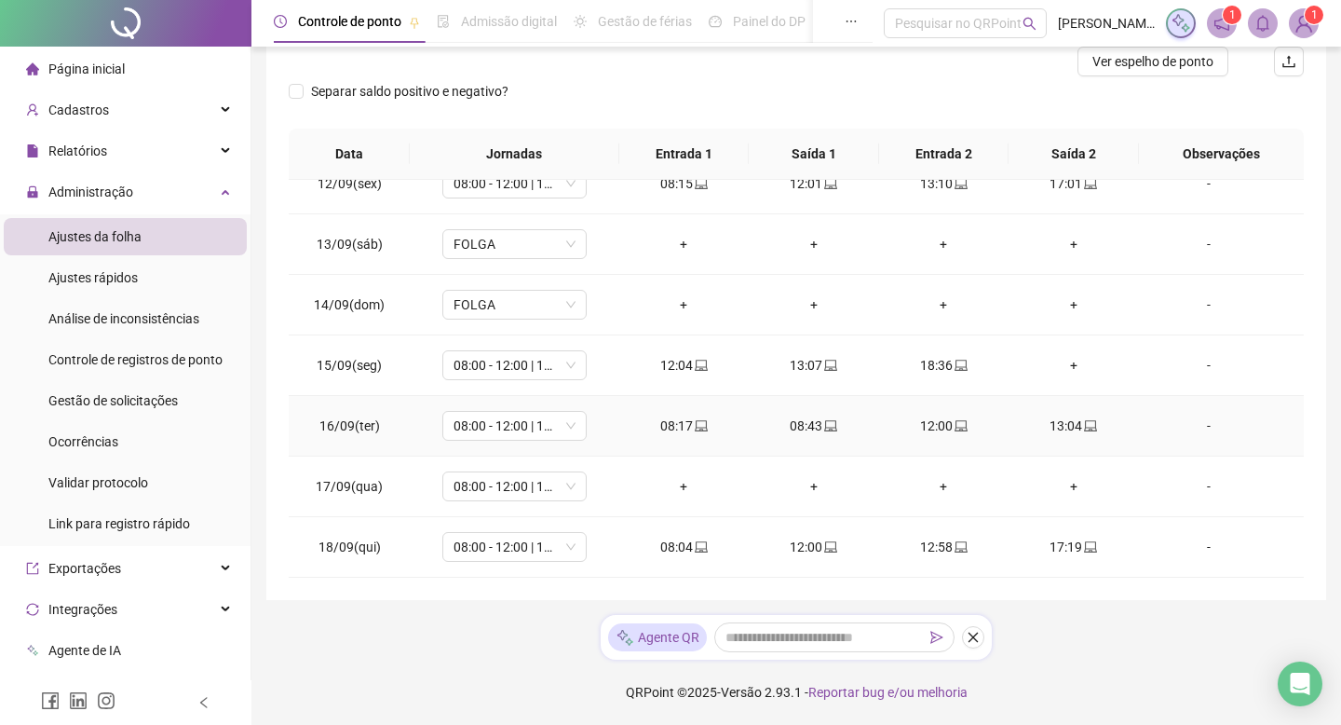
click at [800, 432] on div "08:43" at bounding box center [814, 425] width 101 height 20
type input "**********"
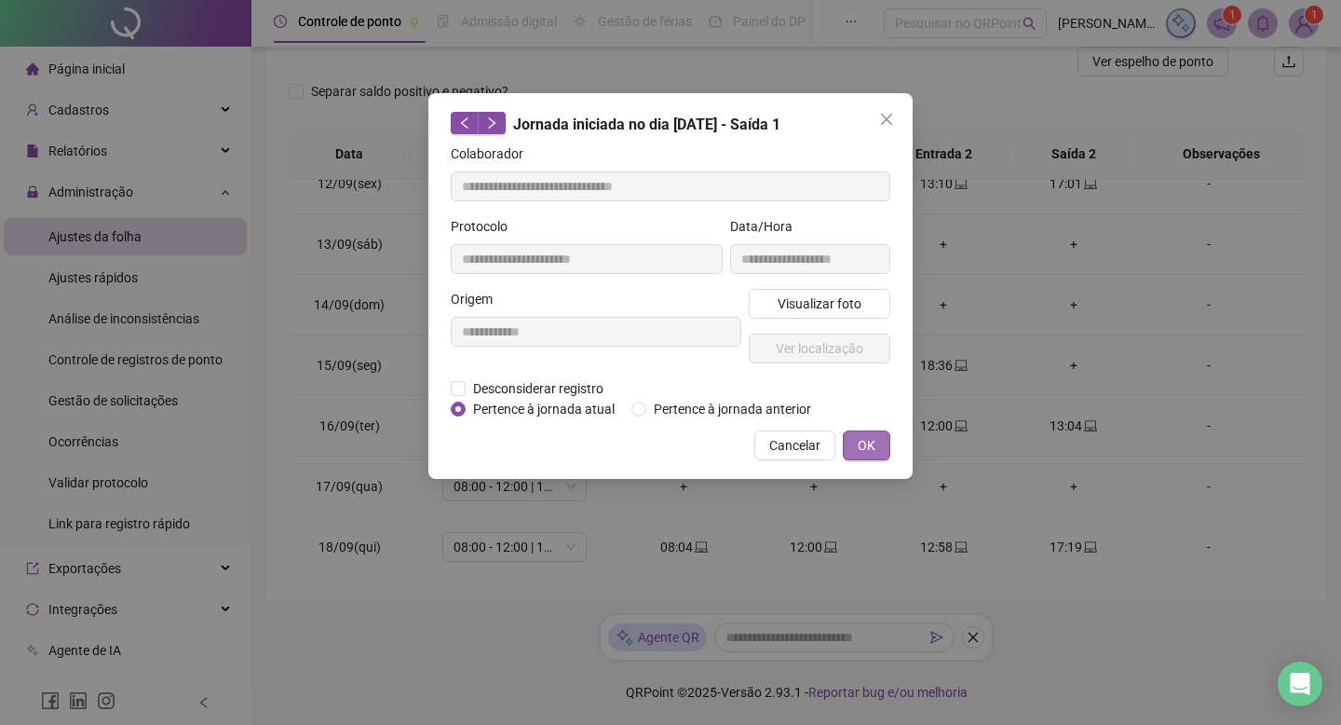
click at [870, 455] on span "OK" at bounding box center [867, 445] width 18 height 20
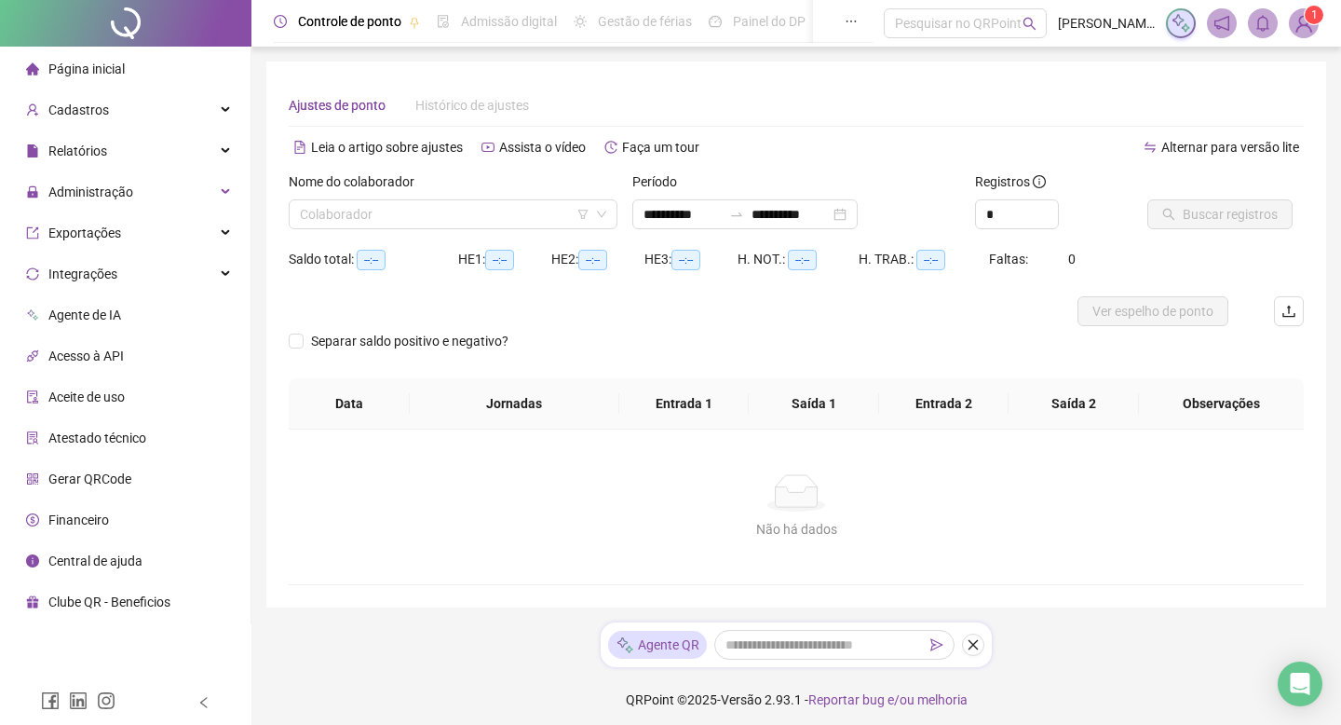
type input "**********"
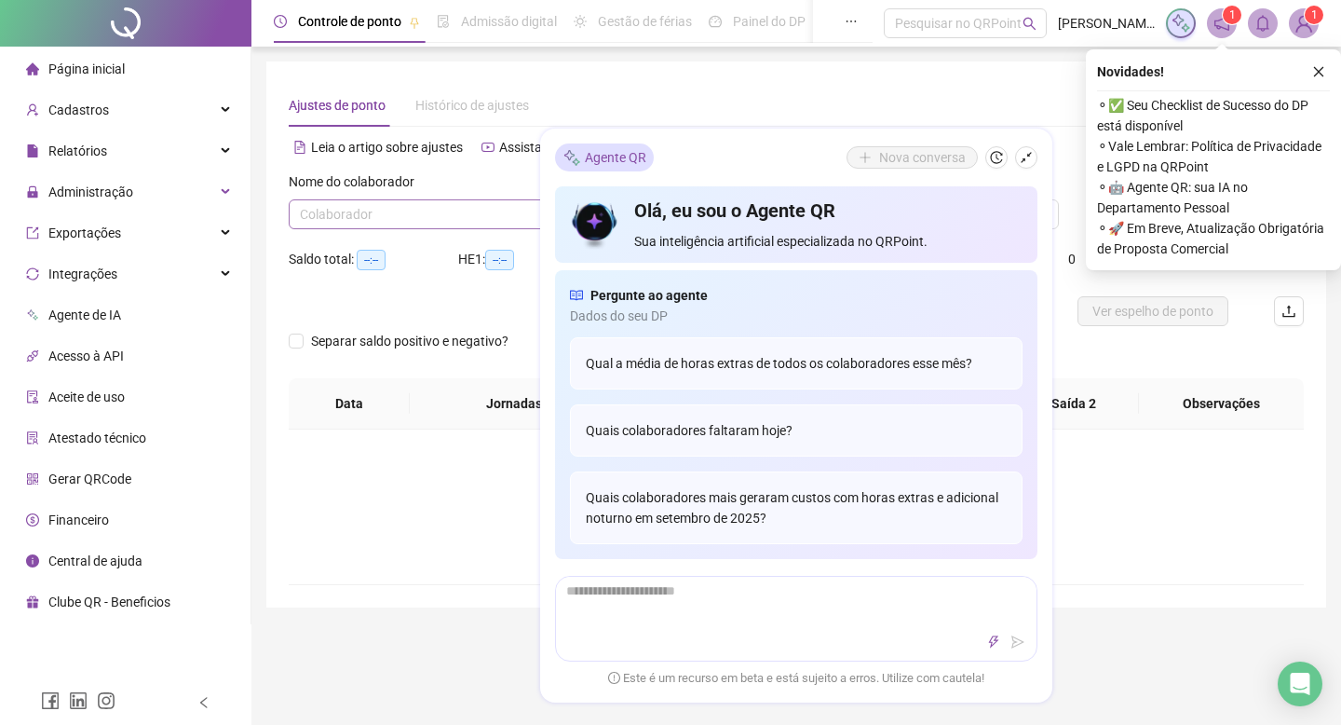
click at [487, 218] on input "search" at bounding box center [445, 214] width 290 height 28
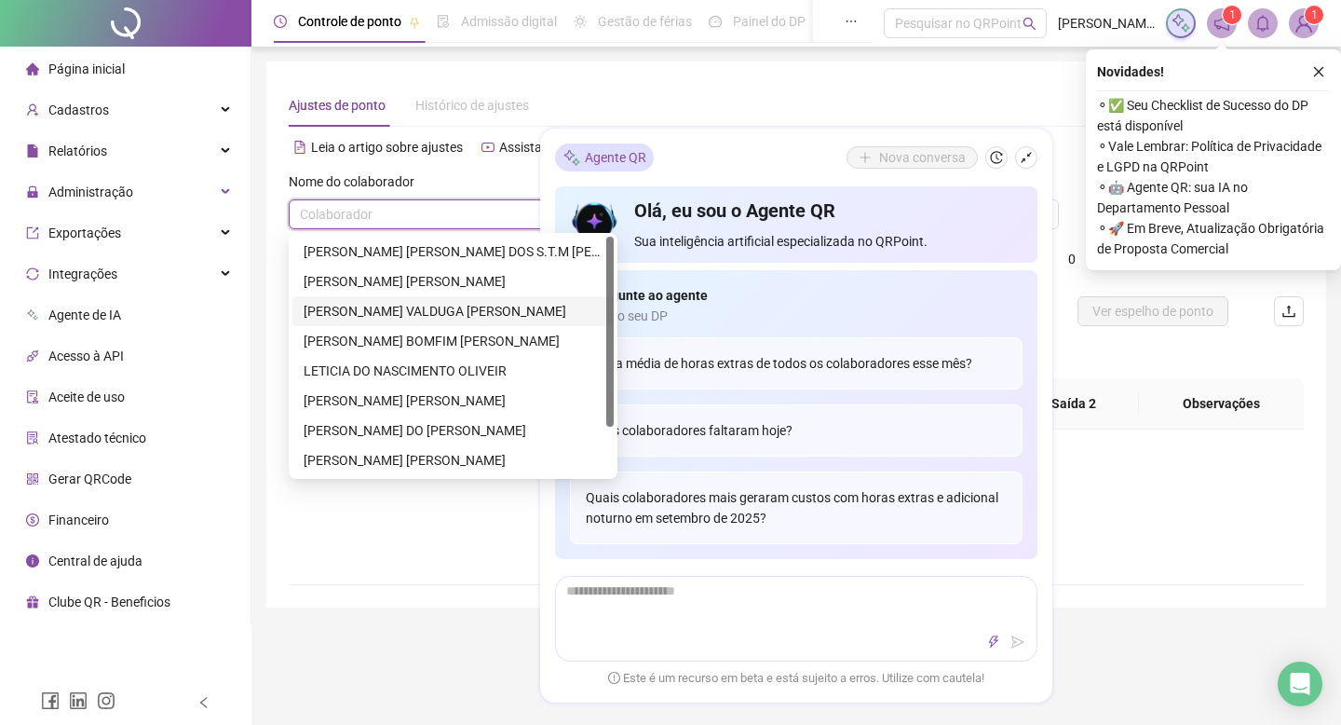
click at [504, 308] on div "[PERSON_NAME]" at bounding box center [453, 311] width 299 height 20
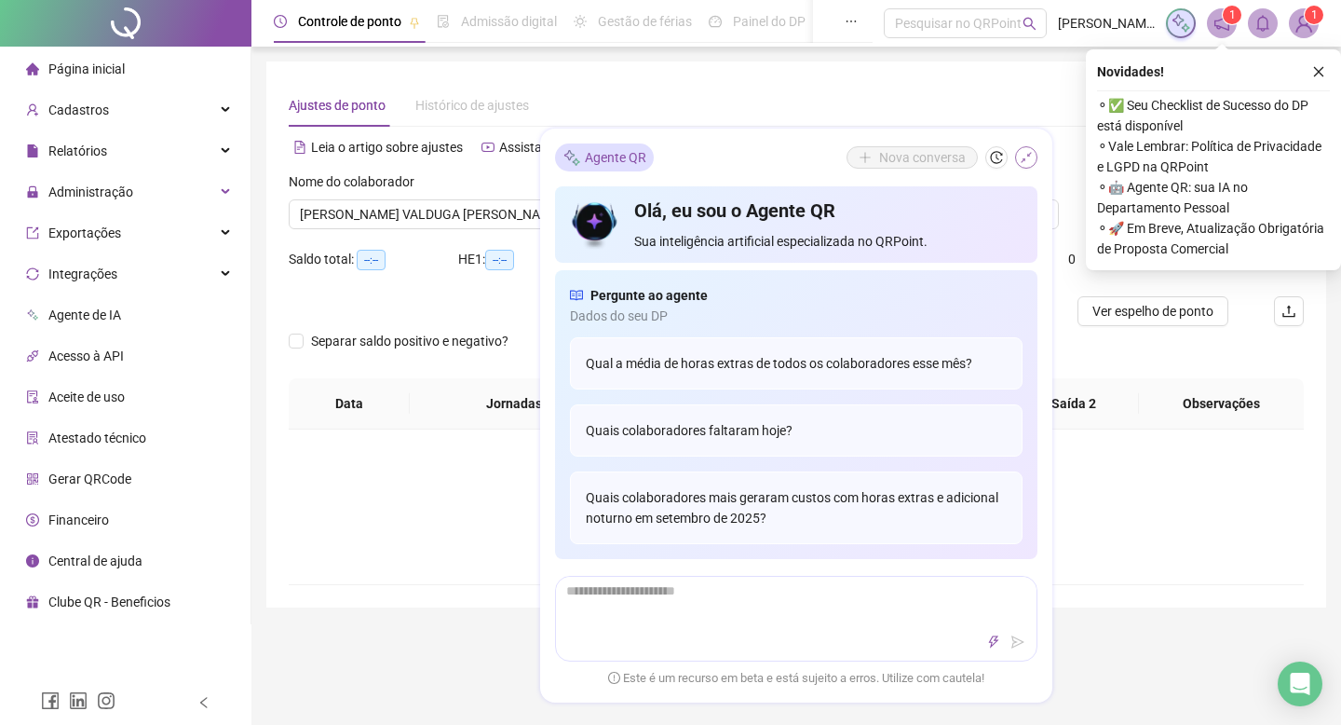
click at [1026, 160] on icon "shrink" at bounding box center [1026, 157] width 13 height 13
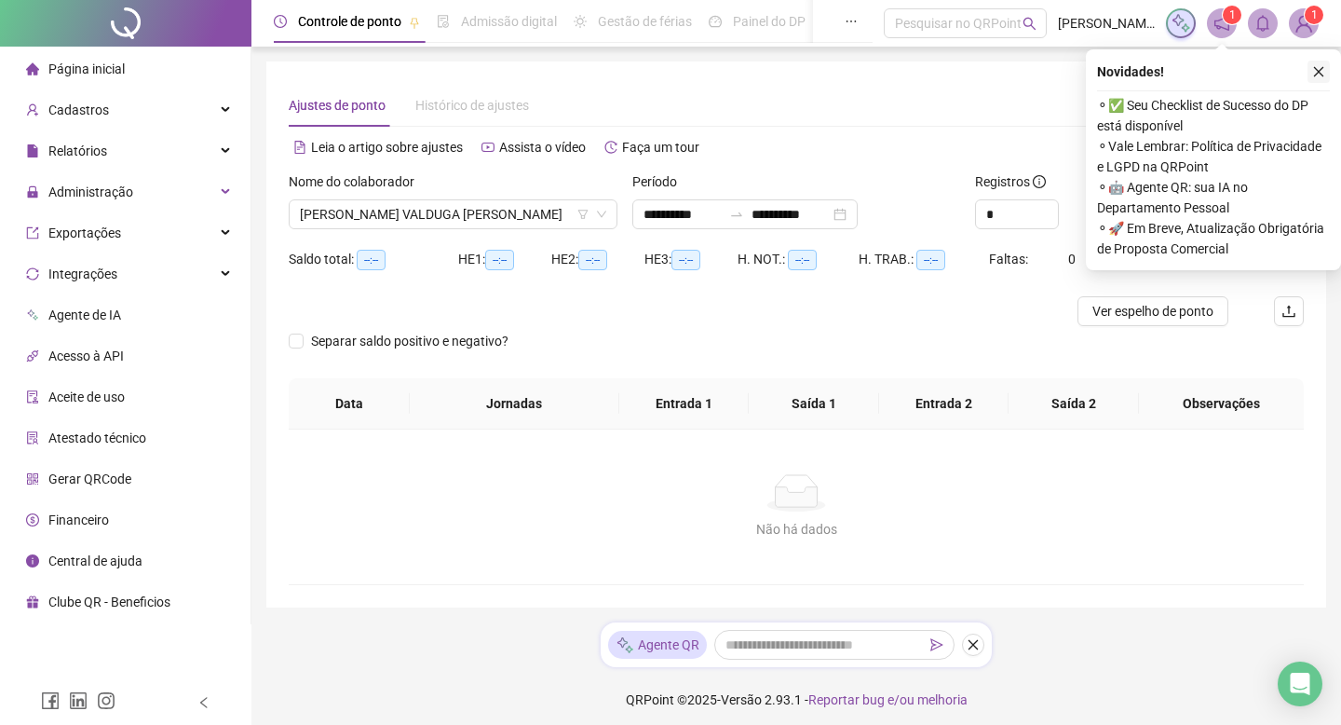
click at [1314, 72] on icon "close" at bounding box center [1318, 71] width 13 height 13
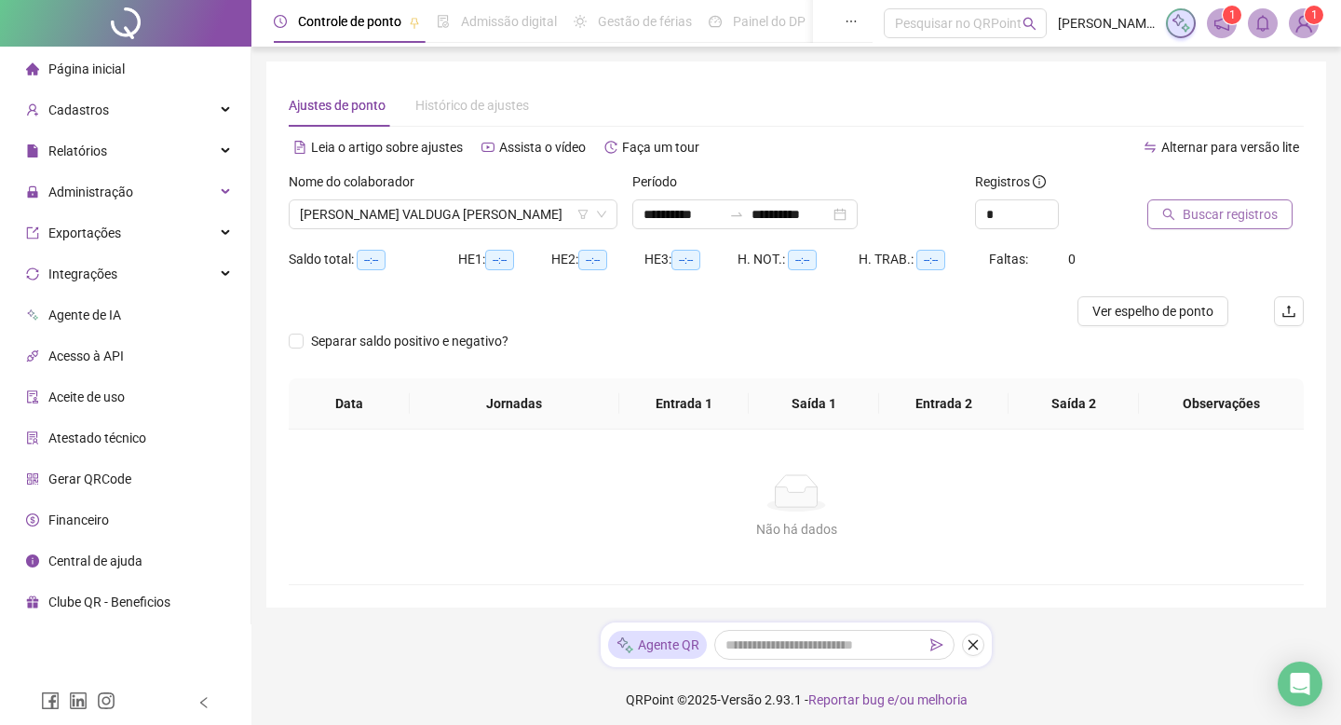
click at [1238, 202] on button "Buscar registros" at bounding box center [1219, 214] width 145 height 30
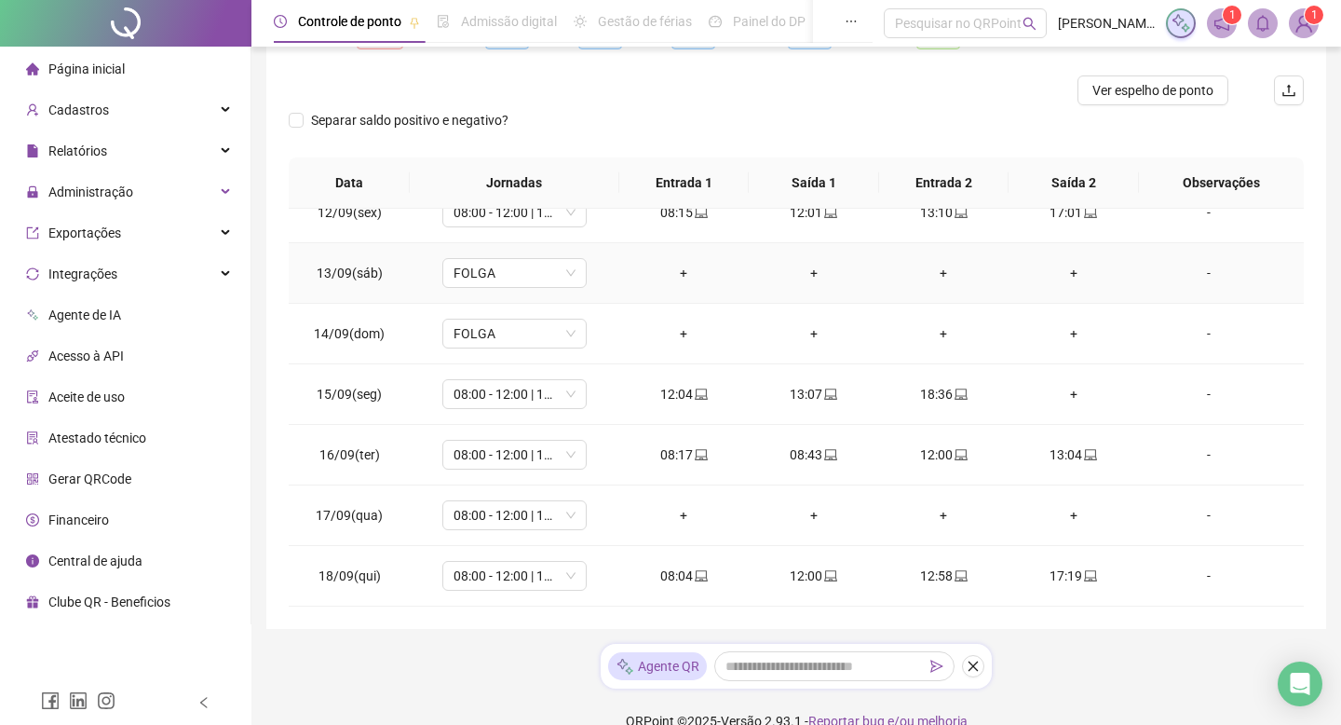
scroll to position [250, 0]
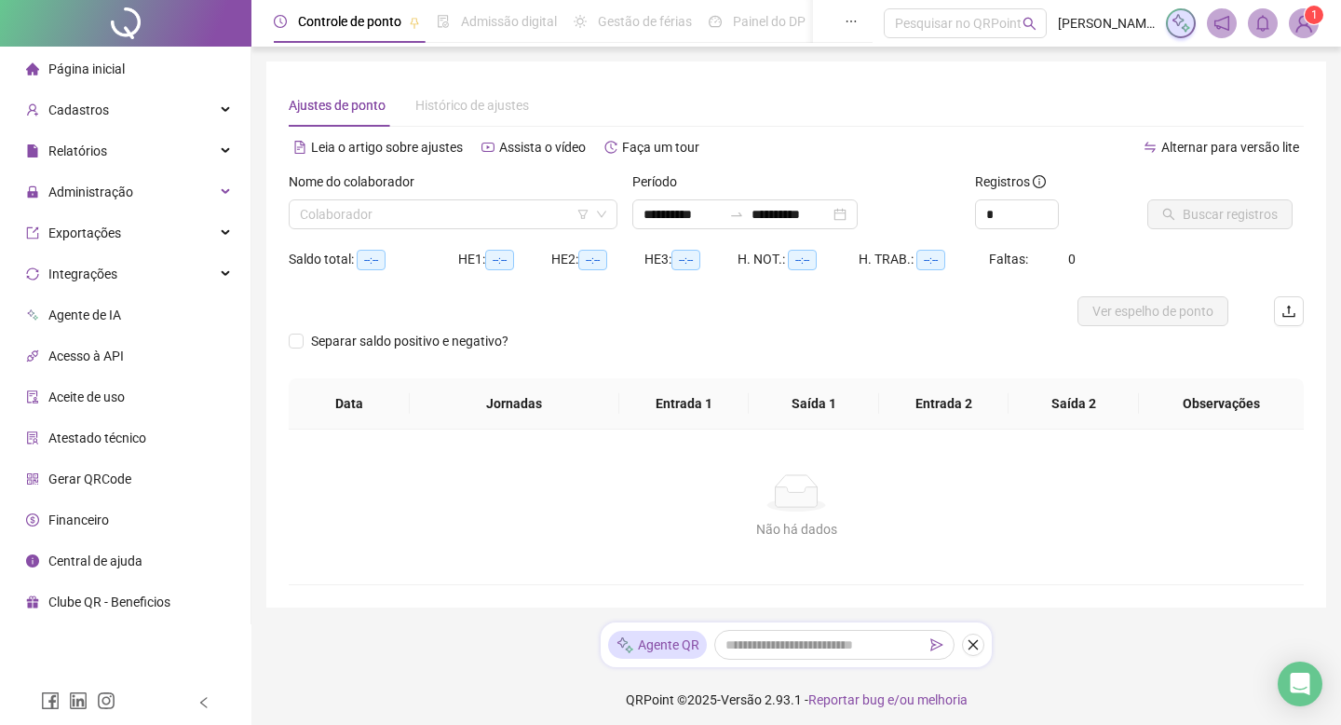
type input "**********"
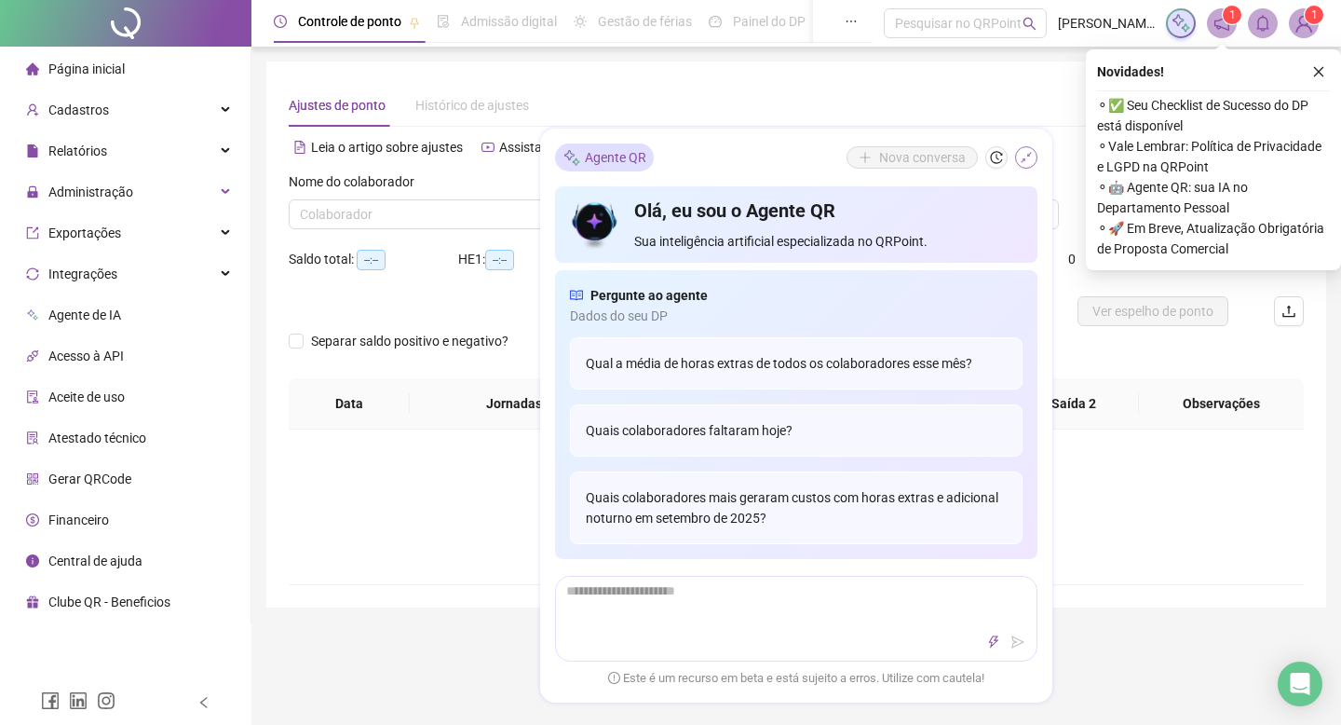
click at [1020, 156] on icon "shrink" at bounding box center [1026, 157] width 13 height 13
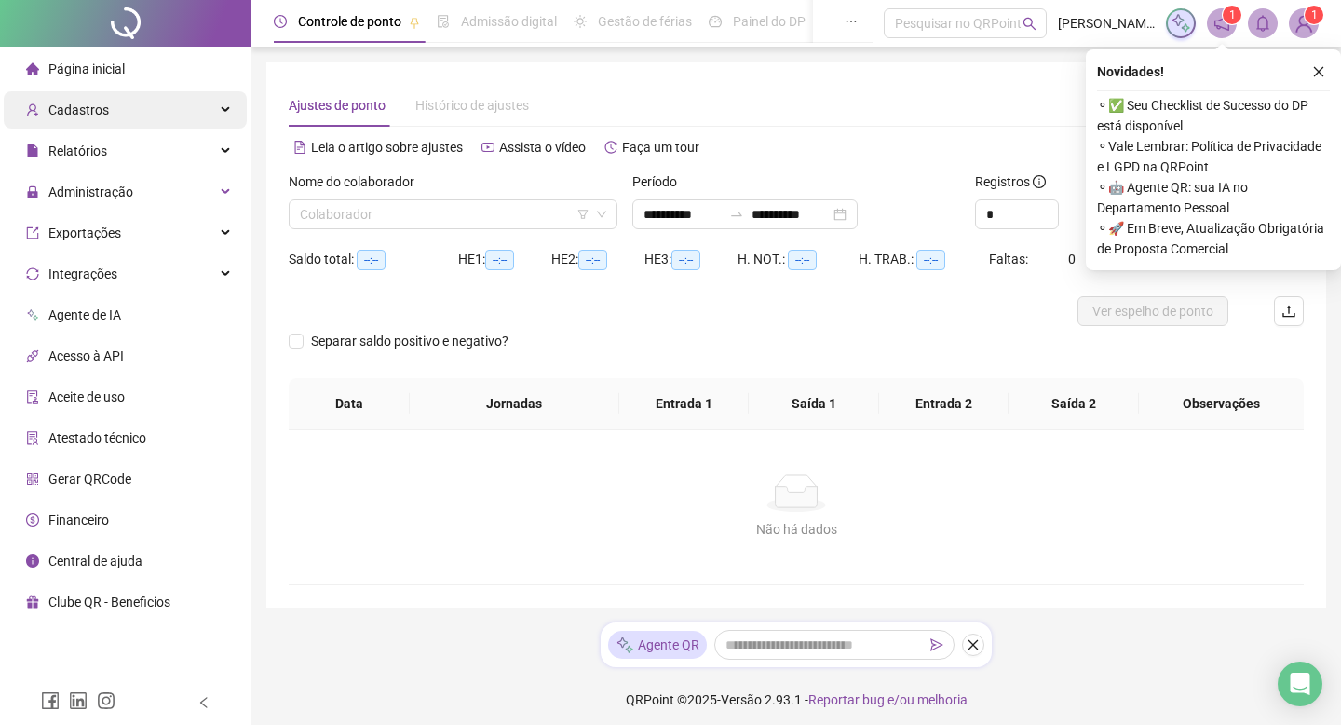
click at [162, 110] on div "Cadastros" at bounding box center [125, 109] width 243 height 37
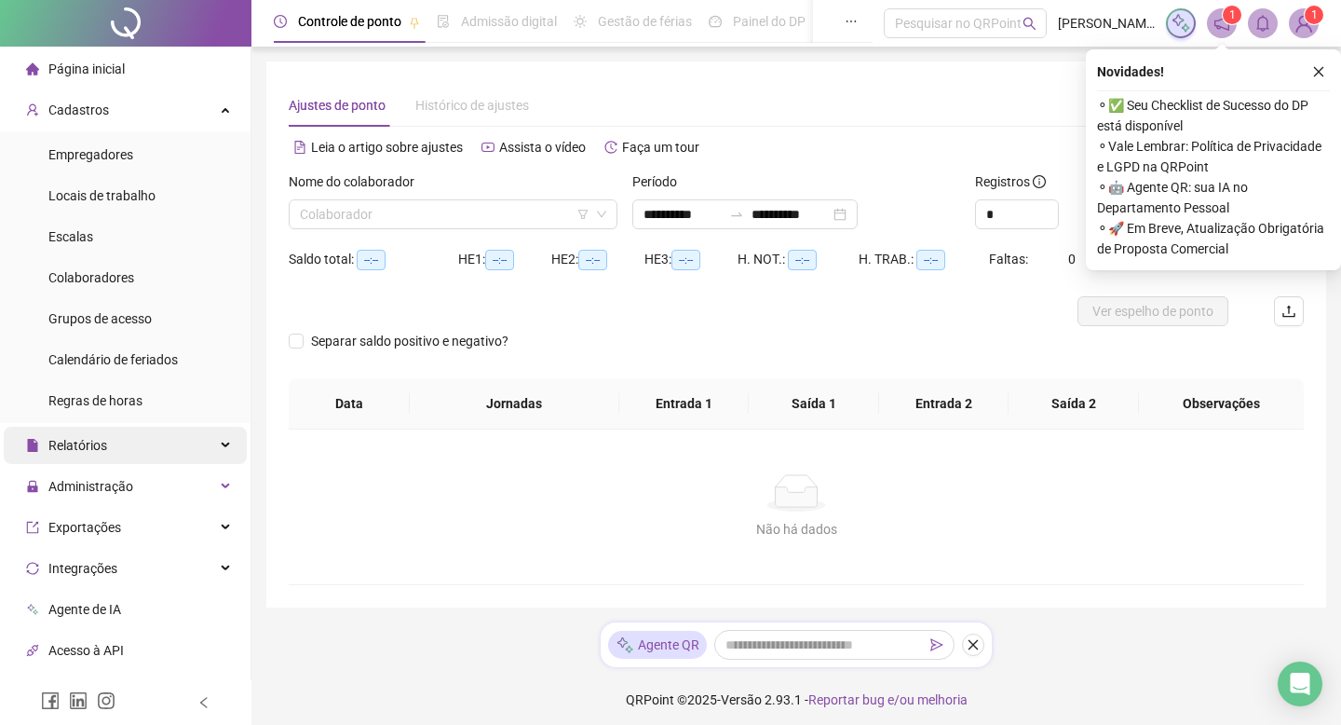
click at [177, 443] on div "Relatórios" at bounding box center [125, 445] width 243 height 37
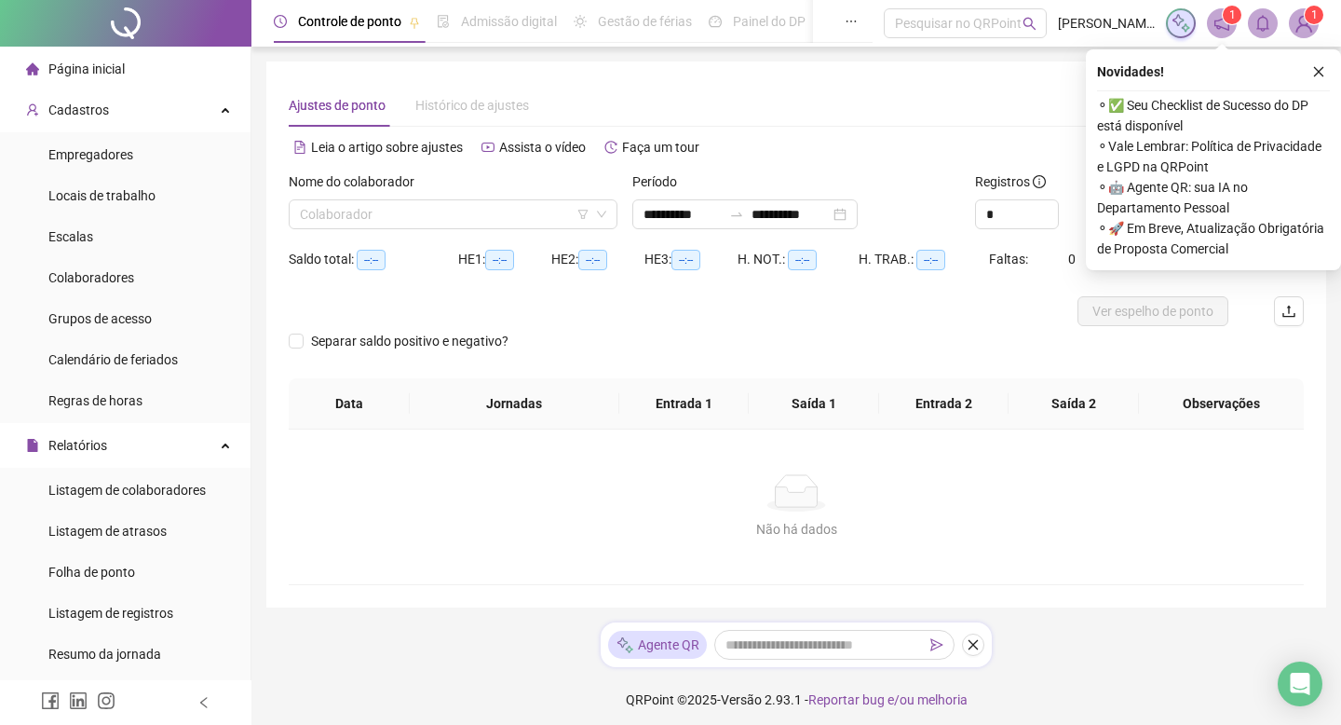
click at [539, 229] on div "Nome do colaborador Colaborador" at bounding box center [453, 207] width 344 height 73
click at [549, 194] on div "Nome do colaborador" at bounding box center [453, 185] width 329 height 28
click at [549, 223] on input "search" at bounding box center [445, 214] width 290 height 28
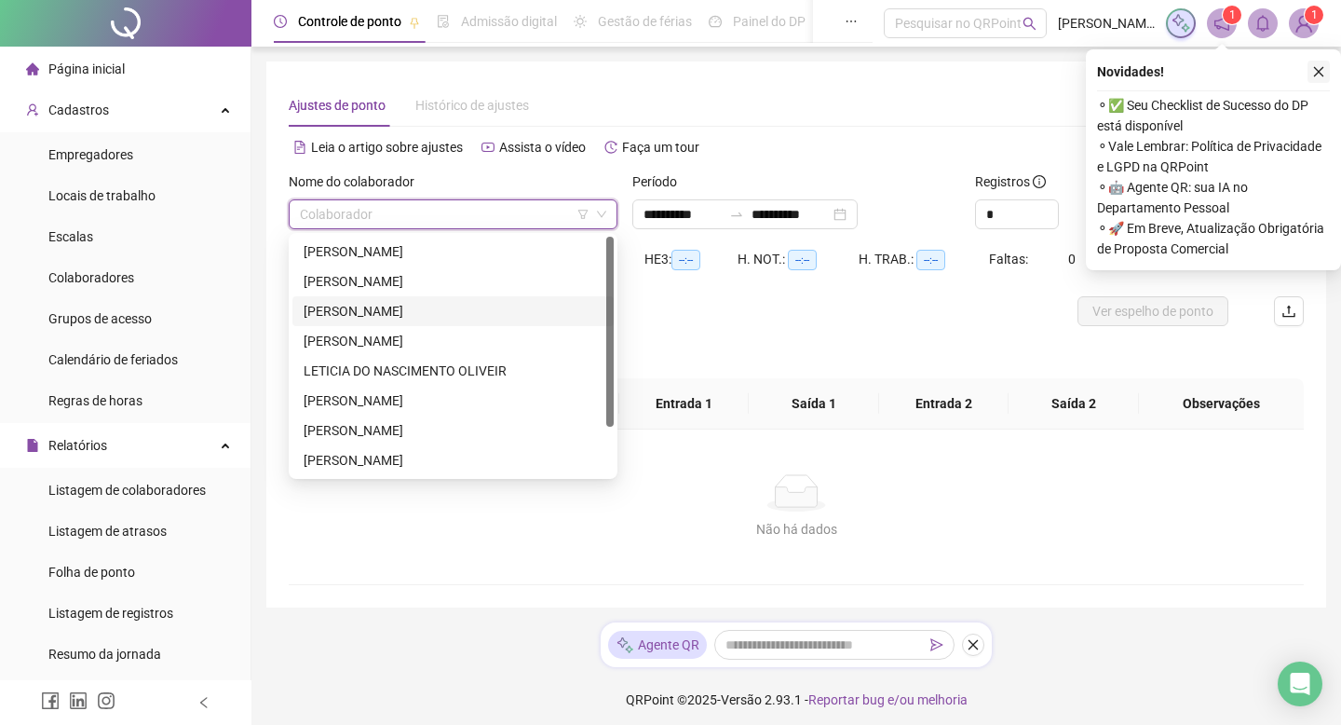
click at [1322, 72] on icon "close" at bounding box center [1318, 71] width 13 height 13
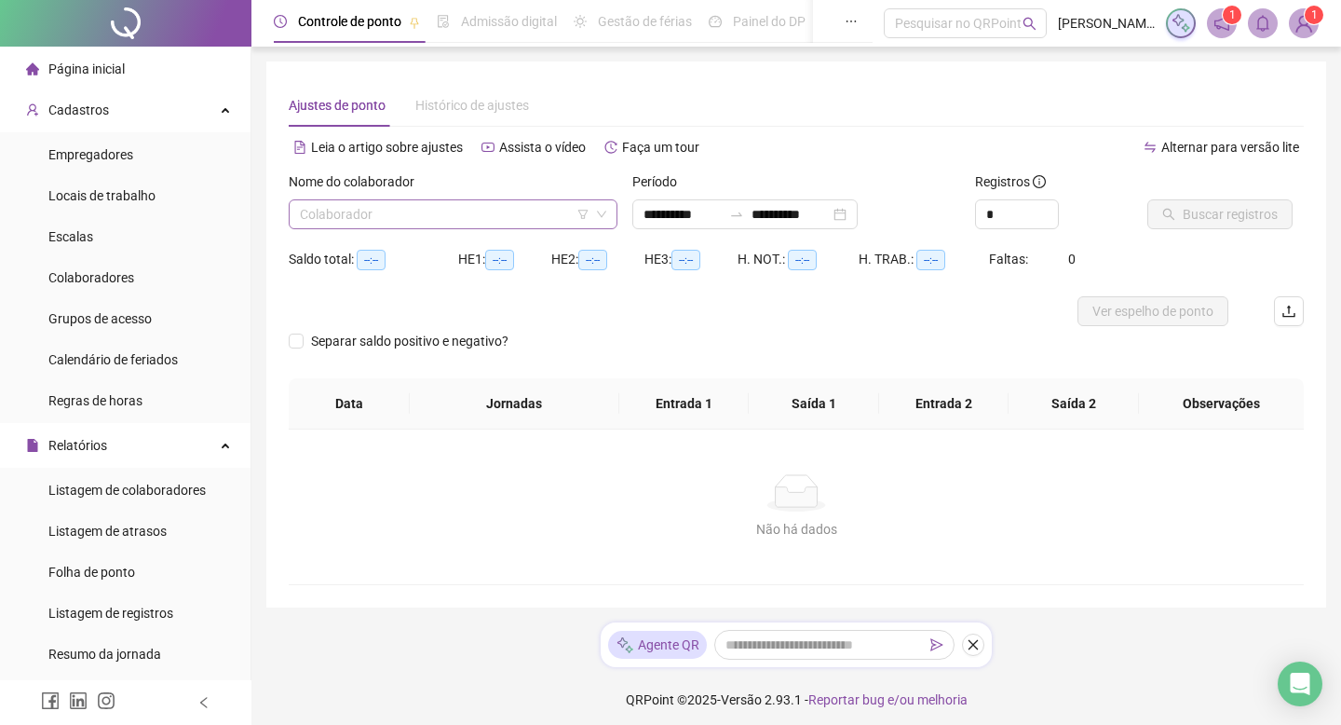
click at [525, 214] on input "search" at bounding box center [445, 214] width 290 height 28
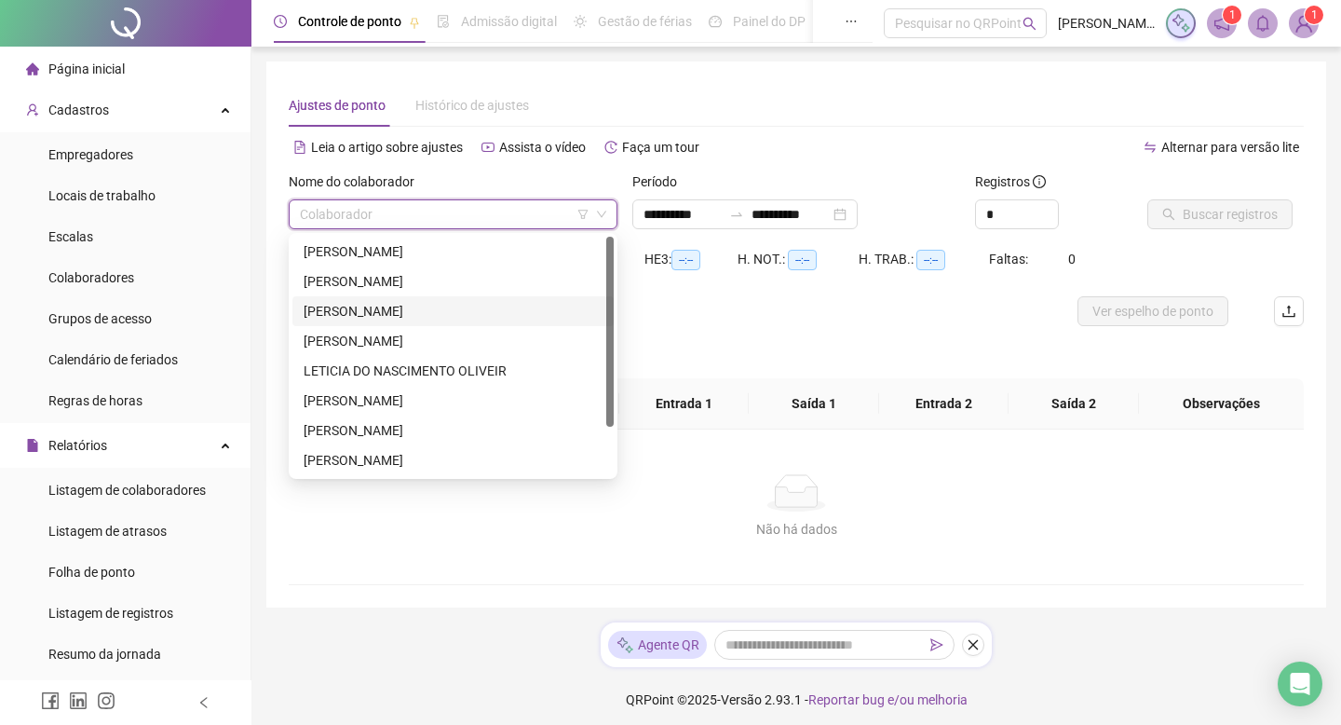
click at [518, 313] on div "[PERSON_NAME]" at bounding box center [453, 311] width 299 height 20
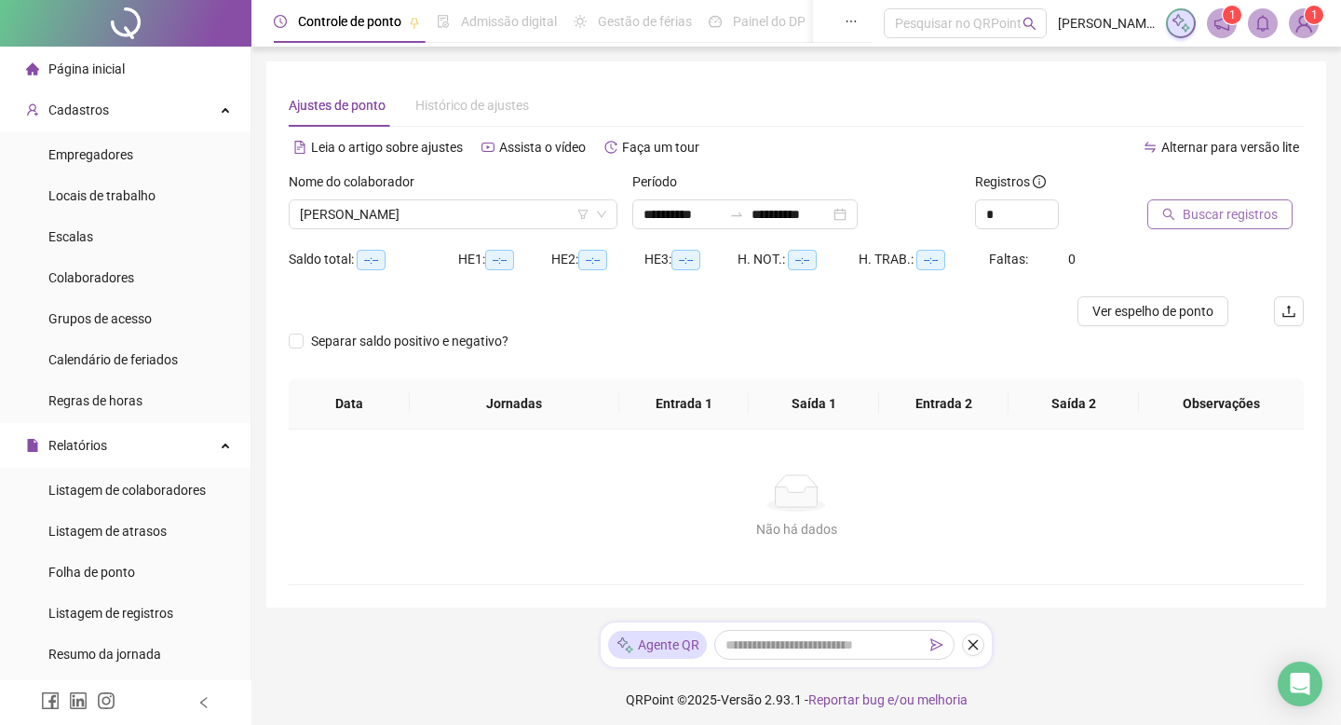
click at [1222, 212] on span "Buscar registros" at bounding box center [1230, 214] width 95 height 20
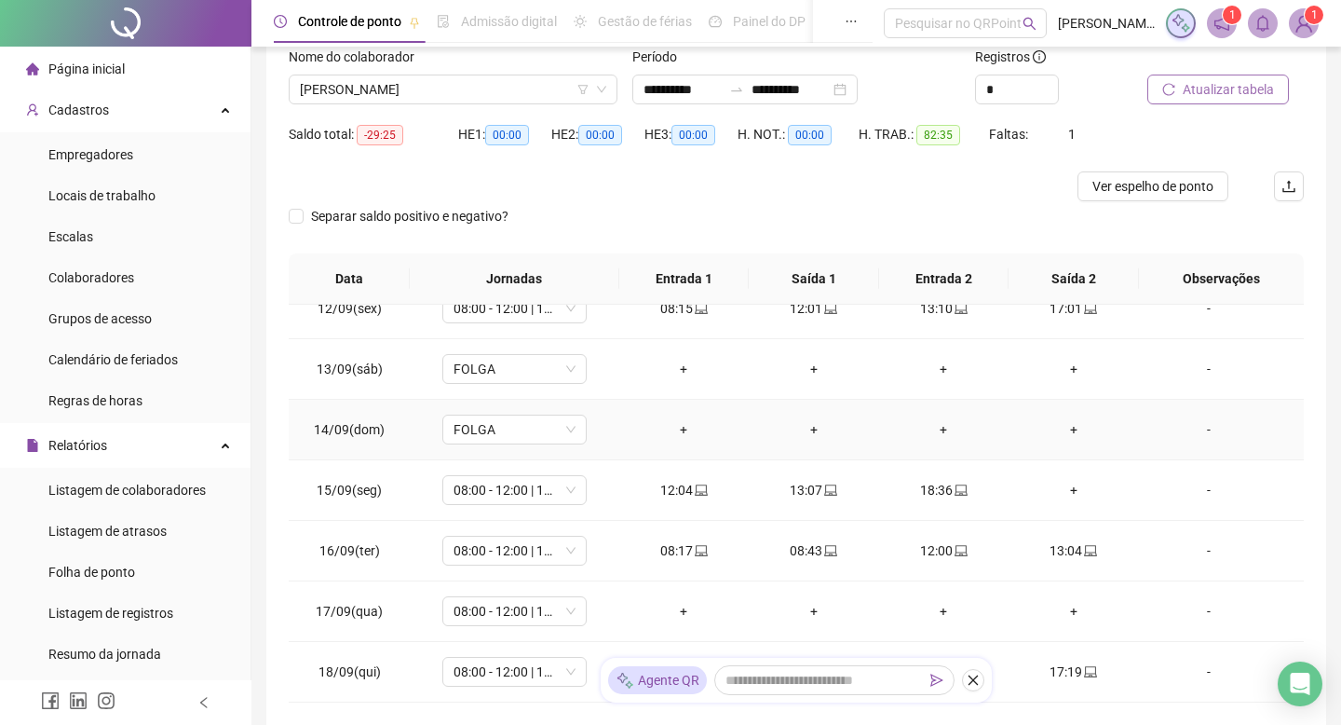
scroll to position [250, 0]
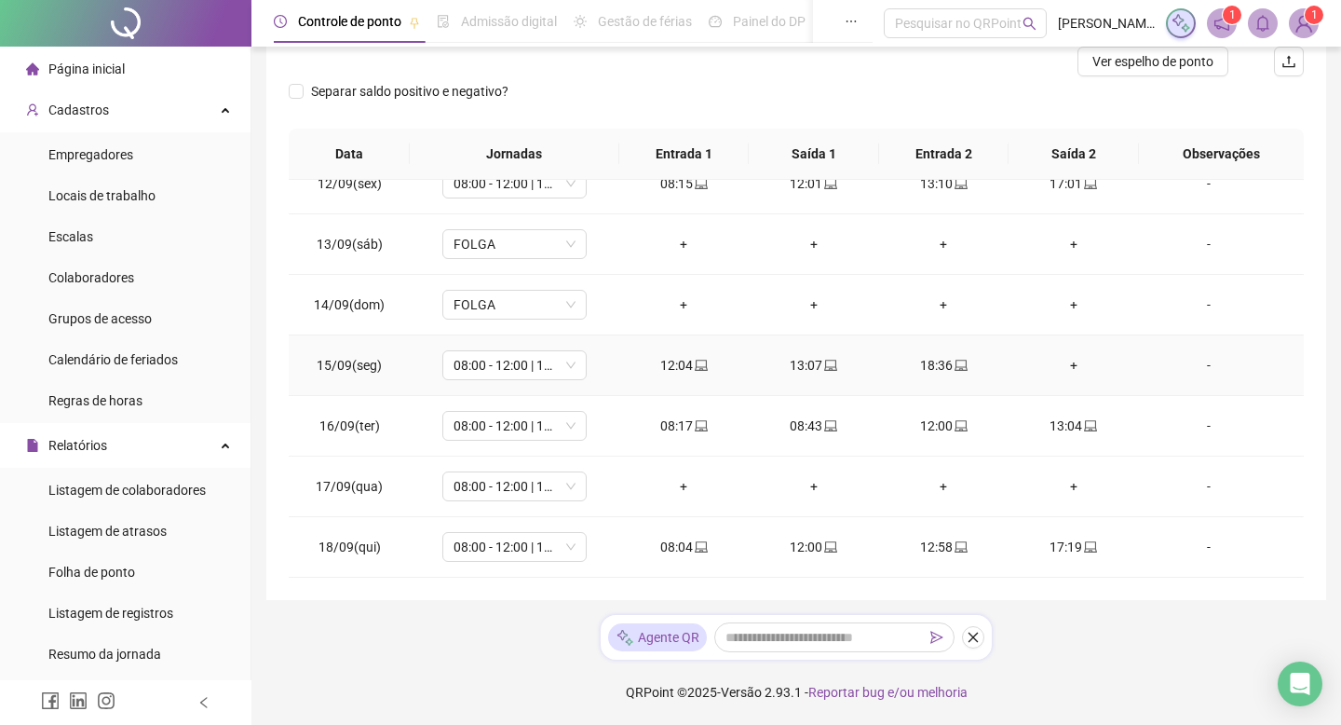
click at [943, 371] on div "18:36" at bounding box center [944, 365] width 101 height 20
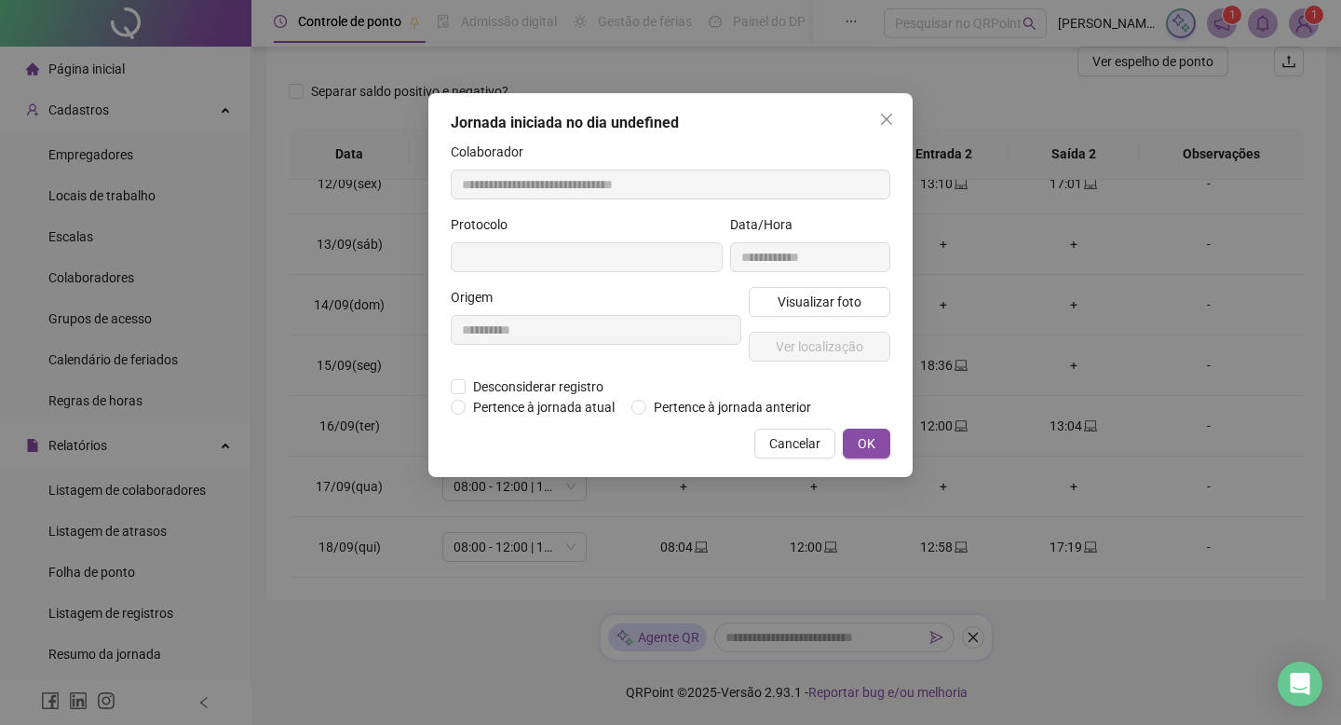
type input "**********"
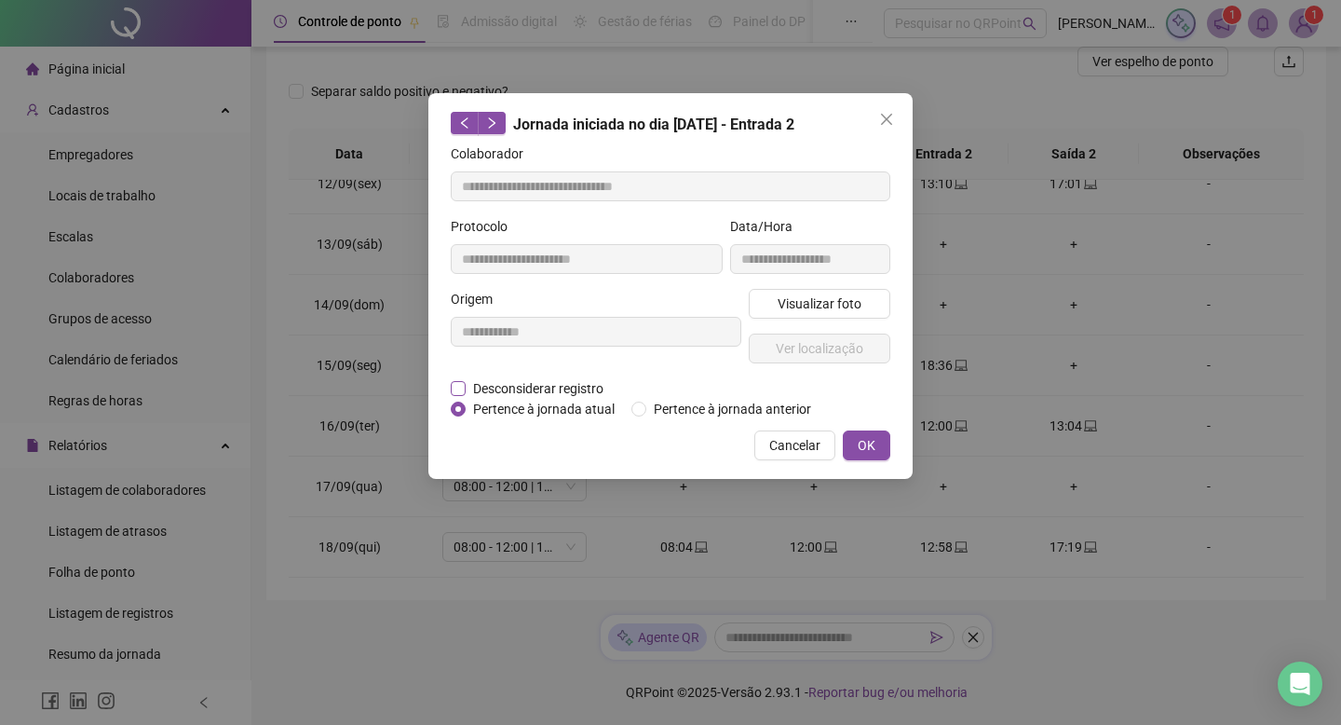
click at [592, 385] on span "Desconsiderar registro" at bounding box center [538, 388] width 145 height 20
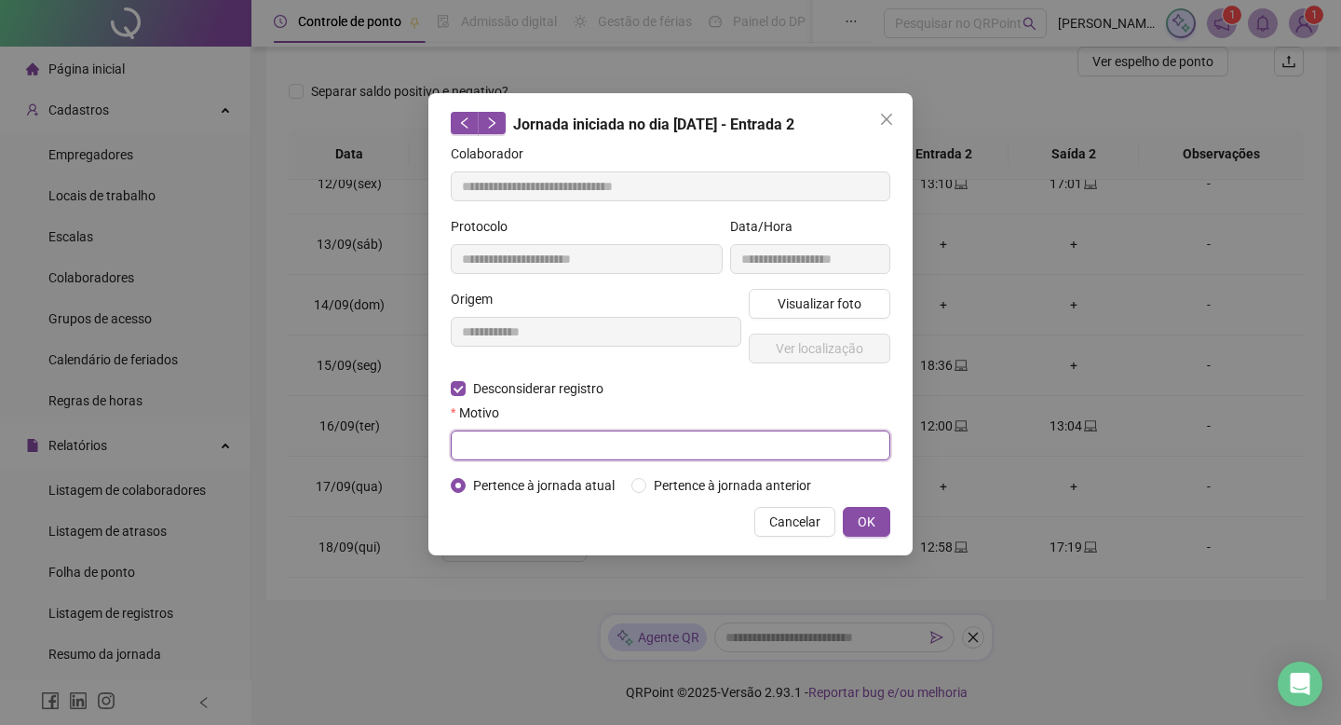
click at [833, 436] on input "text" at bounding box center [671, 445] width 440 height 30
type input "*"
click at [871, 532] on span "OK" at bounding box center [867, 521] width 18 height 20
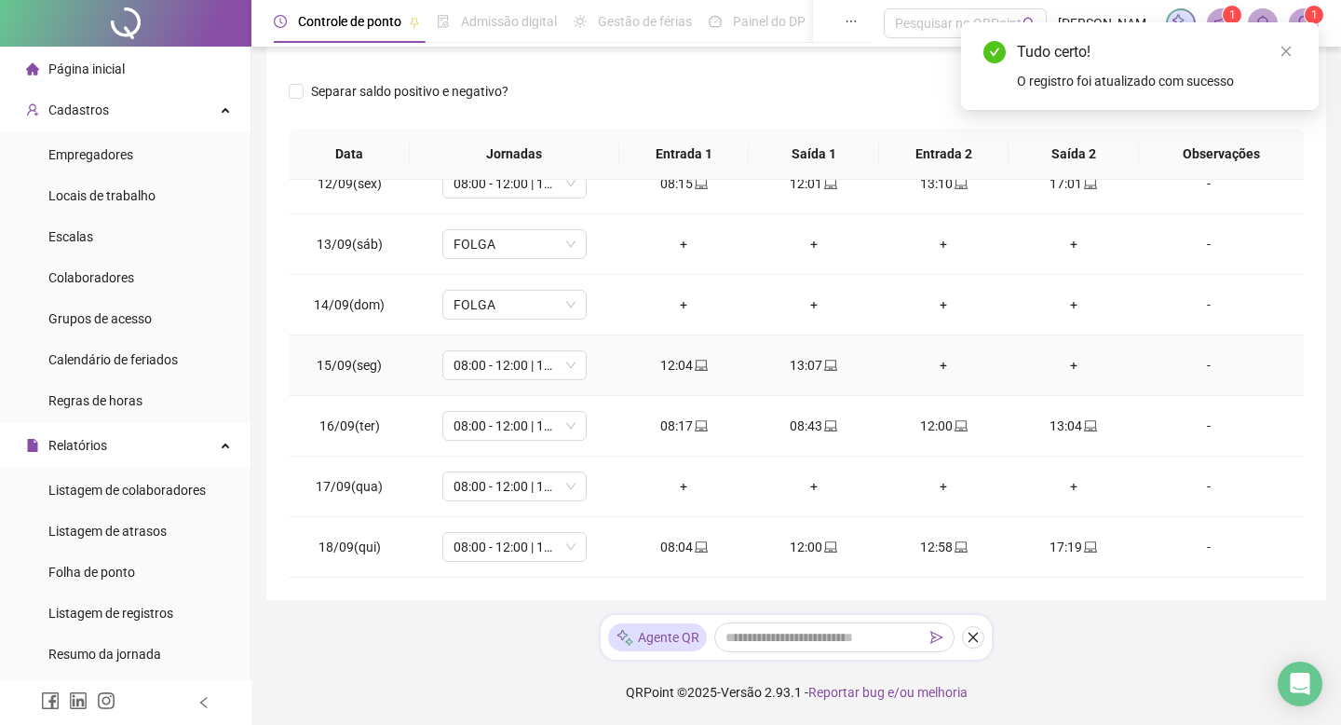
click at [1068, 366] on div "+" at bounding box center [1074, 365] width 101 height 20
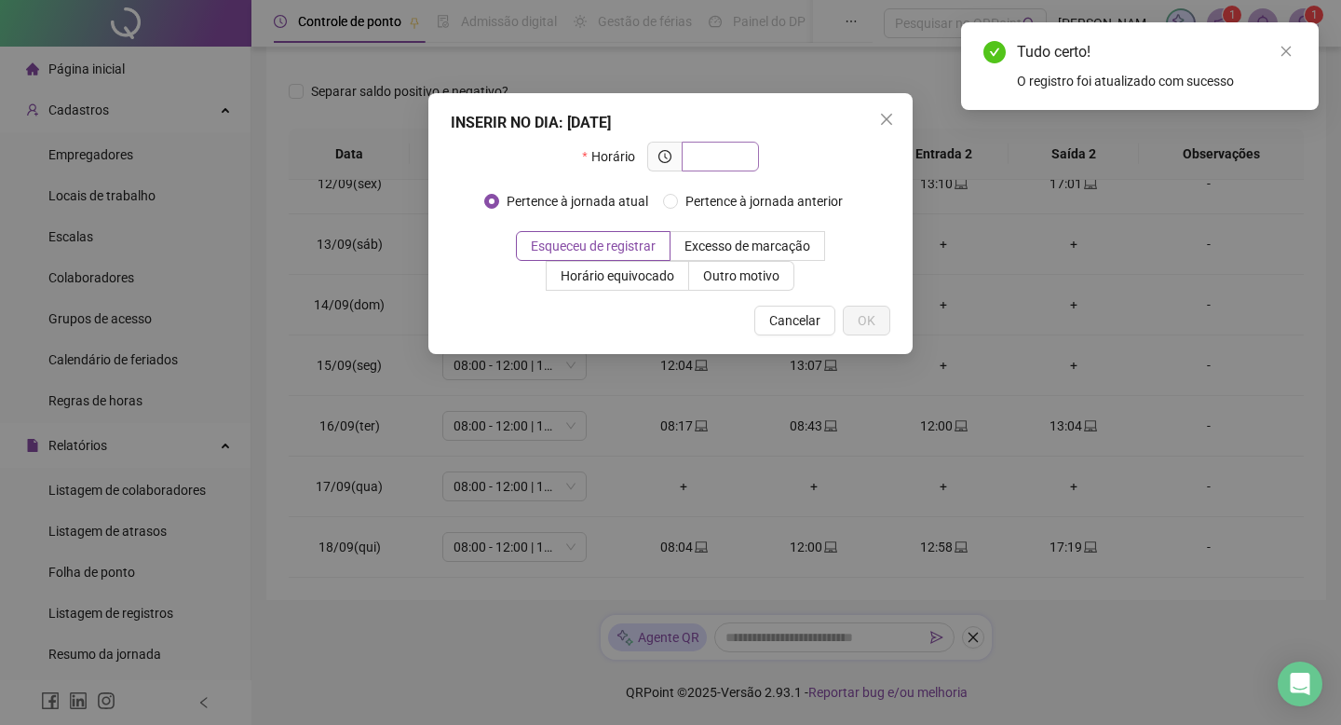
click at [726, 152] on input "text" at bounding box center [718, 156] width 51 height 20
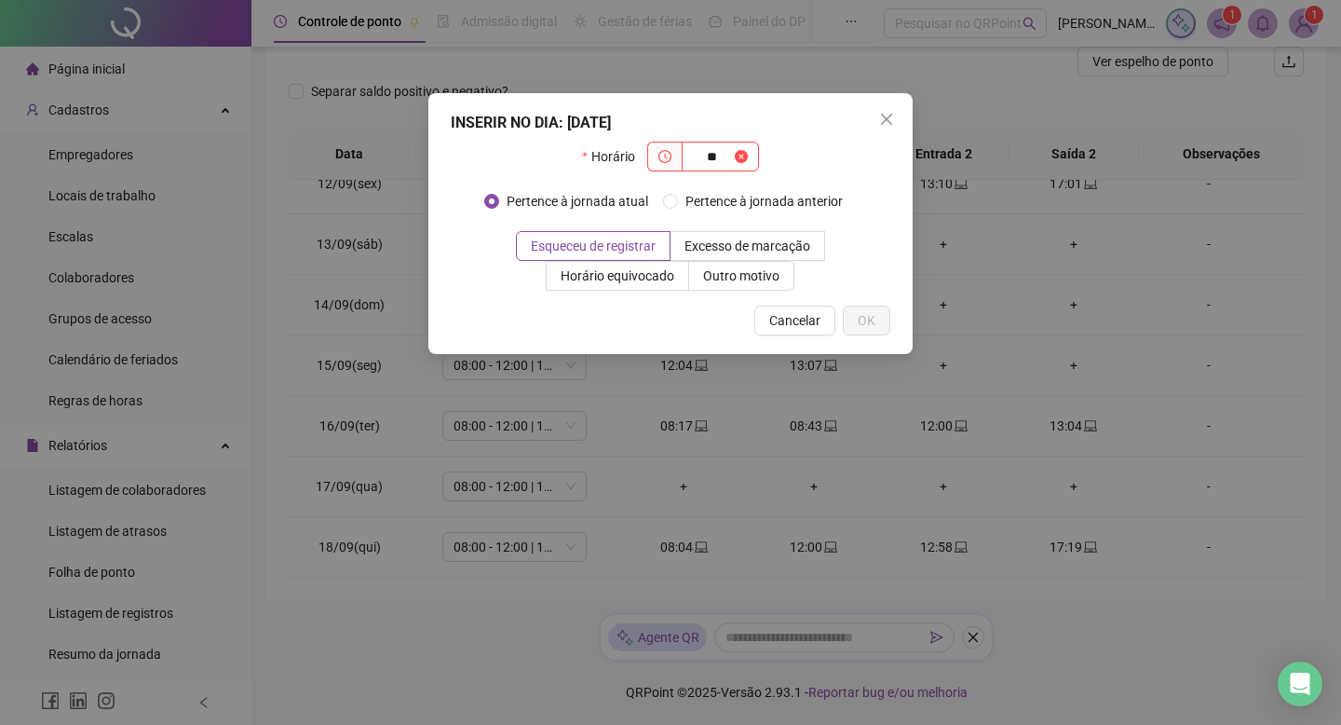
type input "*"
type input "*****"
click at [874, 316] on span "OK" at bounding box center [867, 320] width 18 height 20
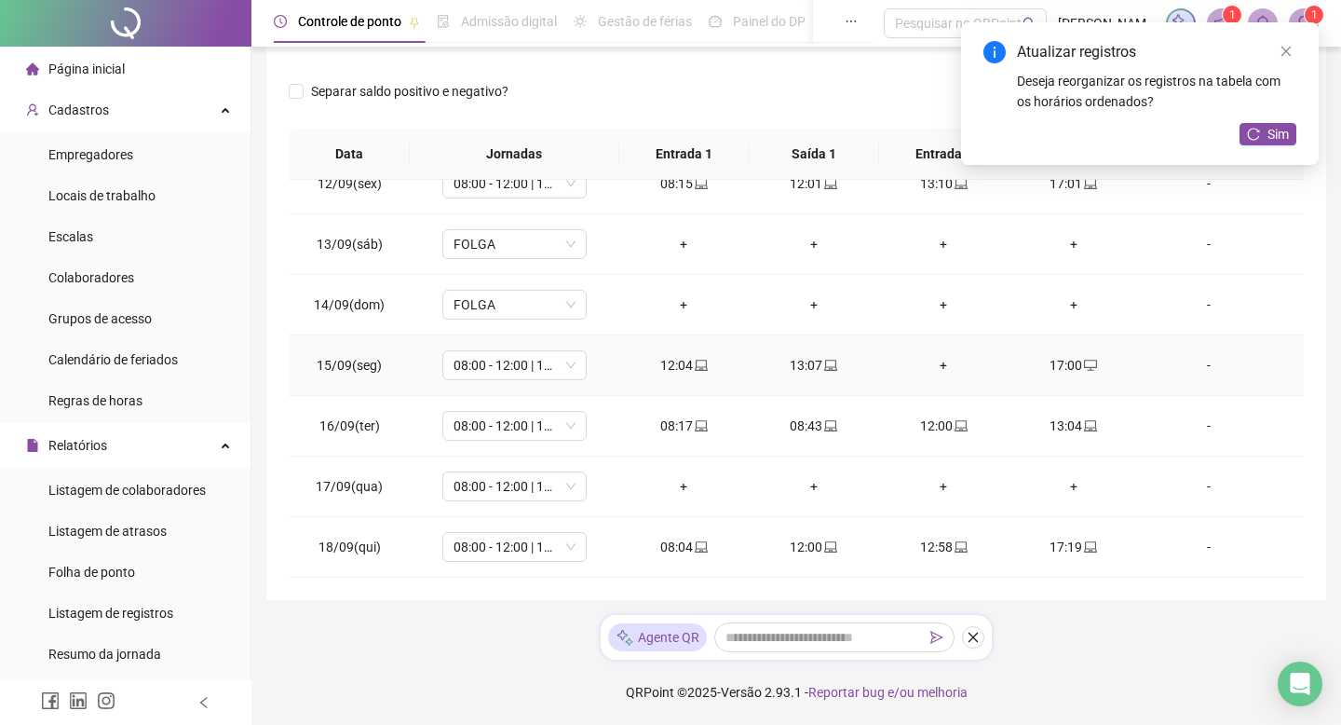
click at [960, 362] on div "+" at bounding box center [944, 365] width 101 height 20
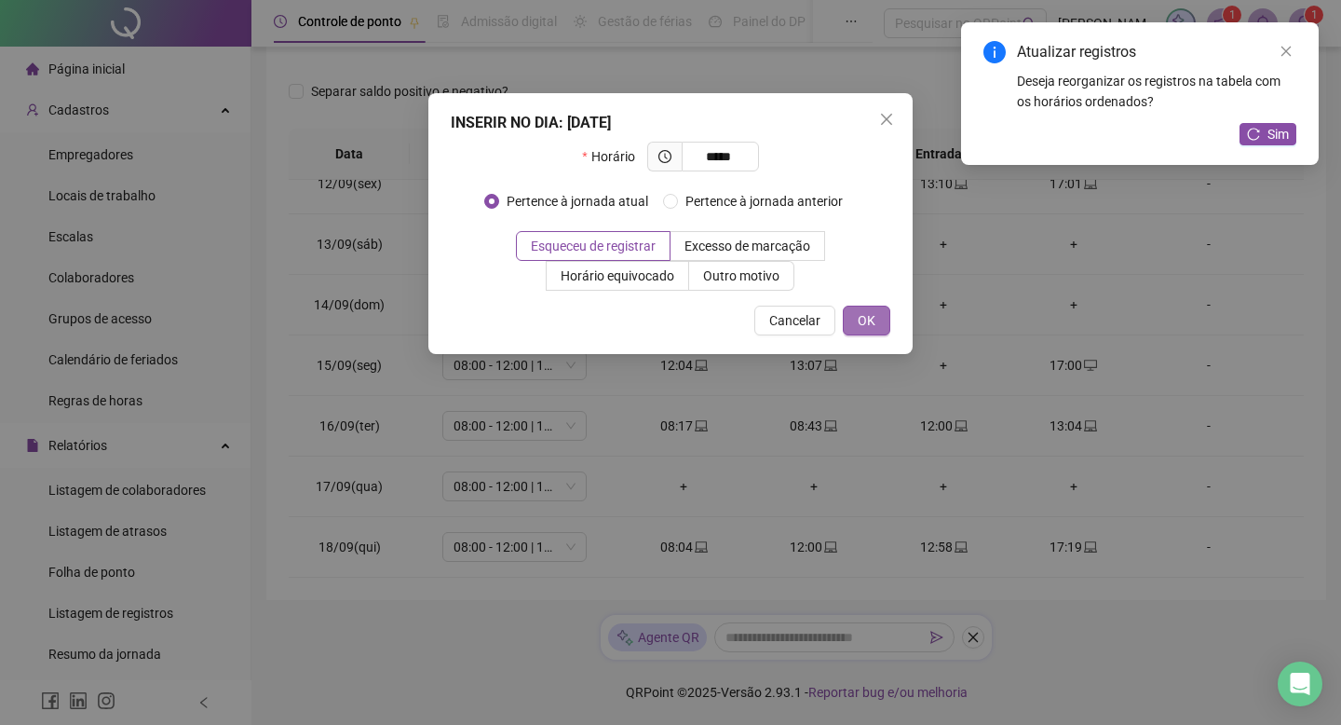
type input "*****"
click at [865, 305] on button "OK" at bounding box center [866, 320] width 47 height 30
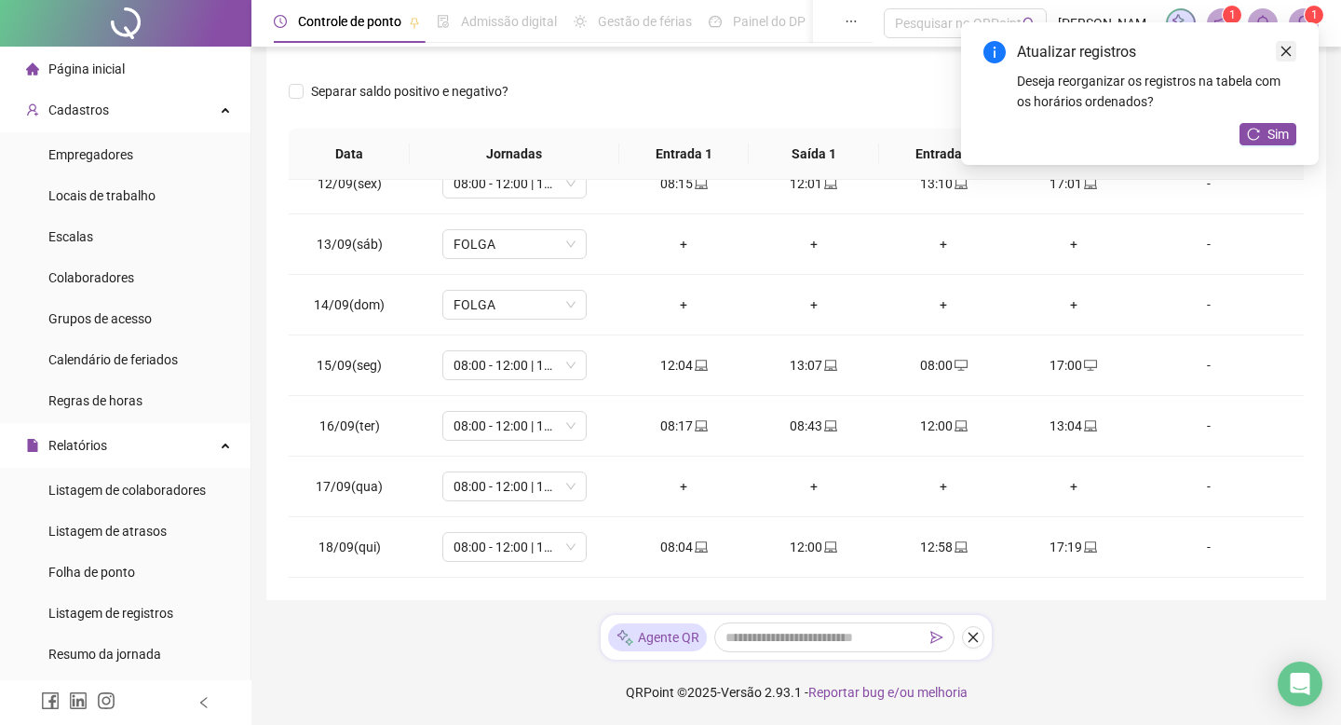
click at [1287, 54] on icon "close" at bounding box center [1286, 51] width 13 height 13
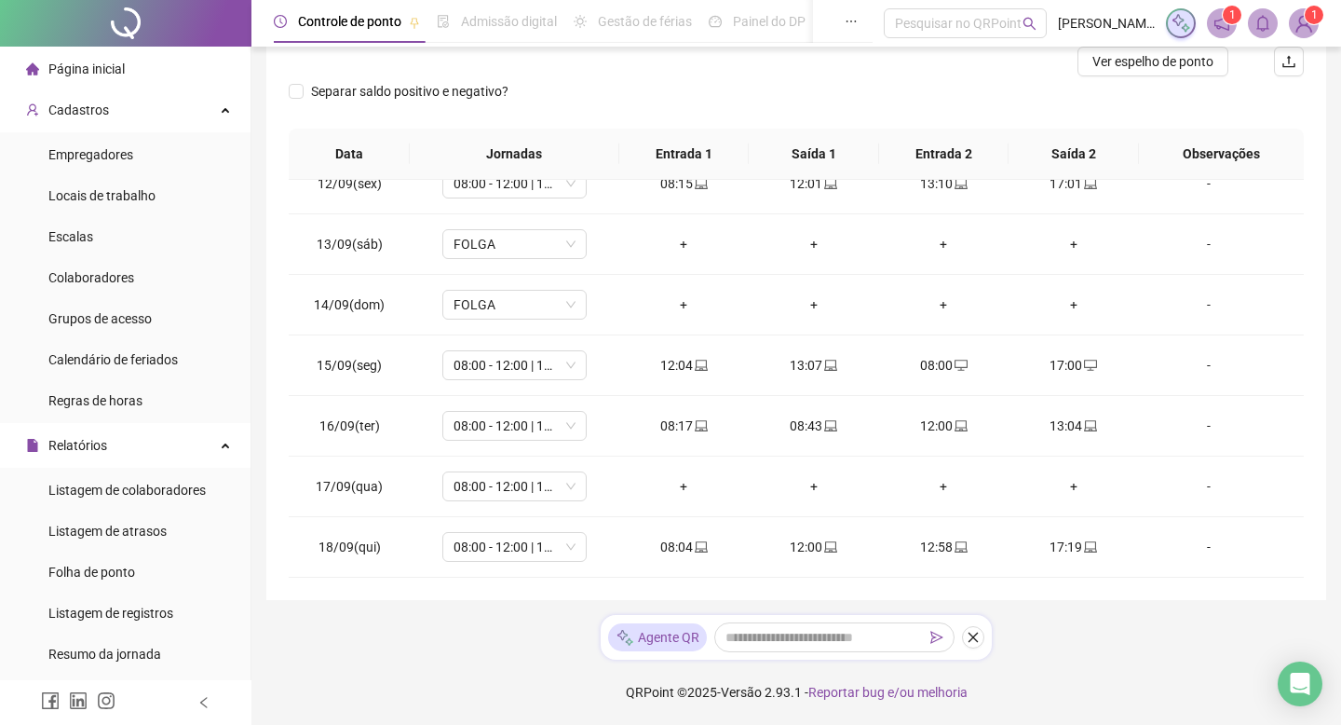
click at [1219, 27] on icon "notification" at bounding box center [1221, 23] width 15 height 15
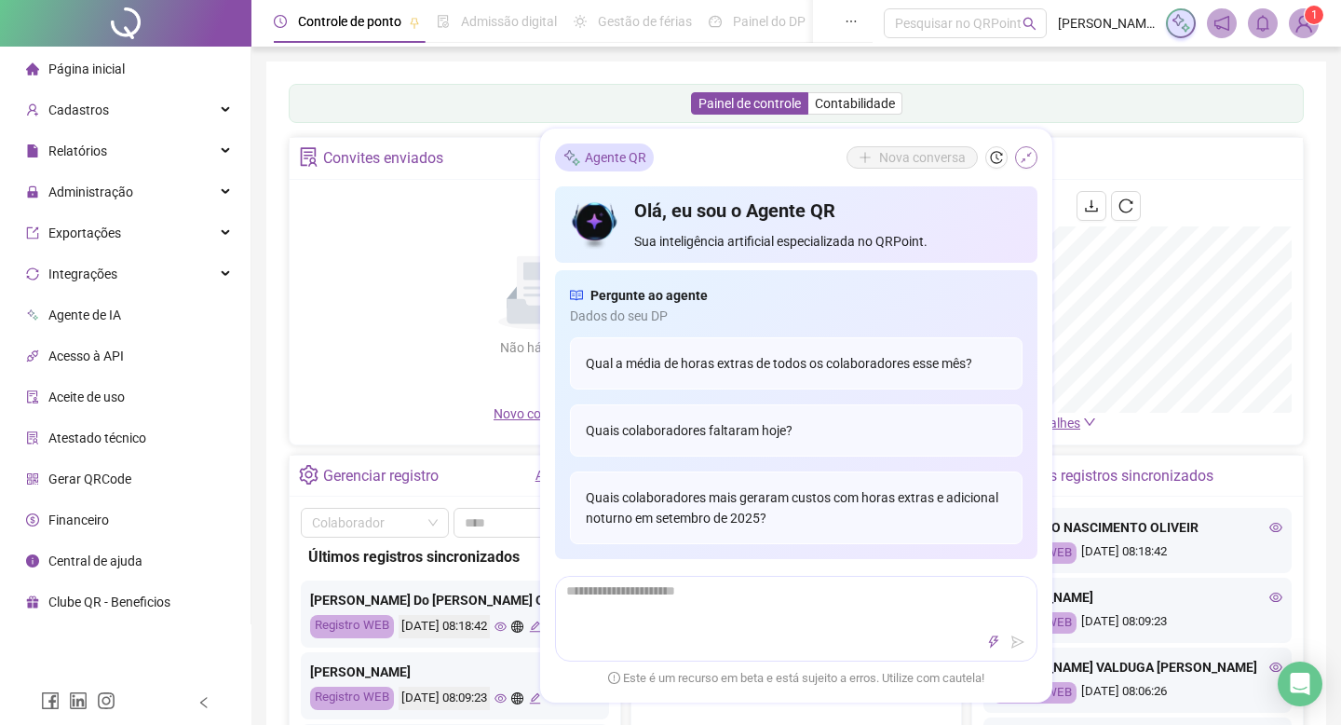
click at [1027, 165] on button "button" at bounding box center [1026, 157] width 22 height 22
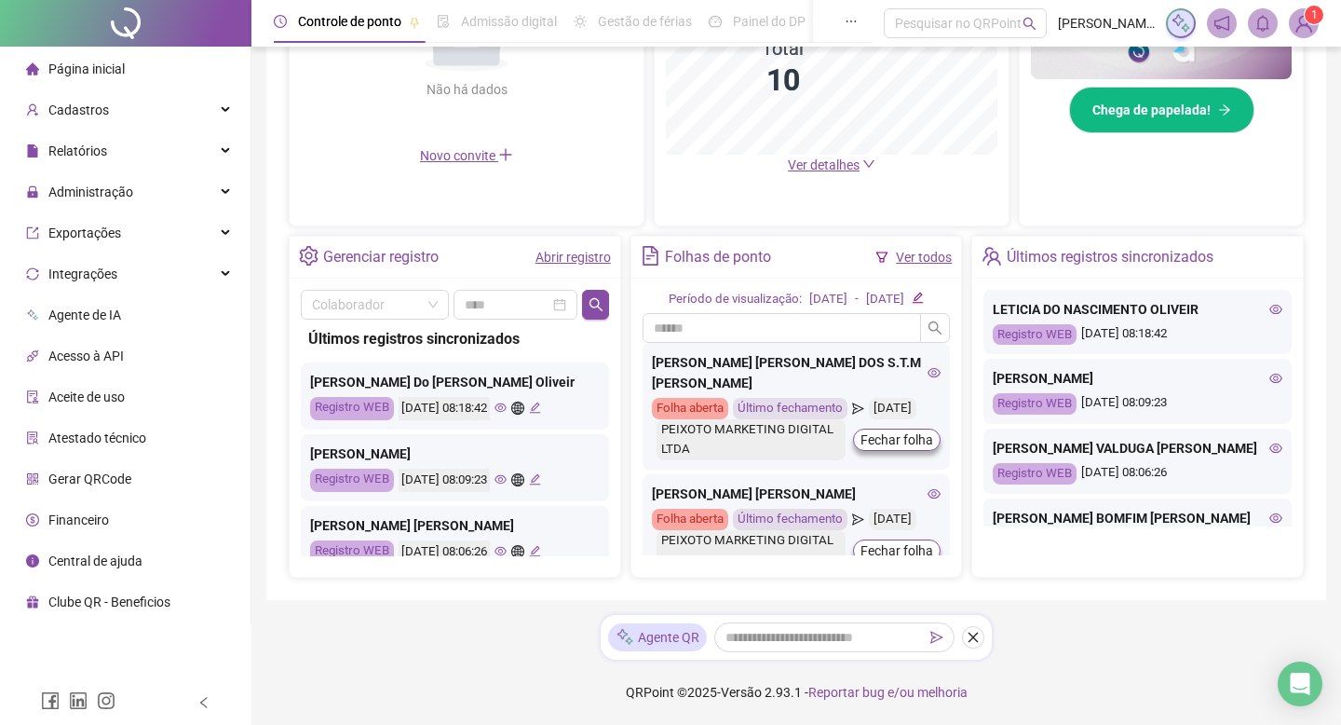
scroll to position [551, 0]
